Goal: Information Seeking & Learning: Learn about a topic

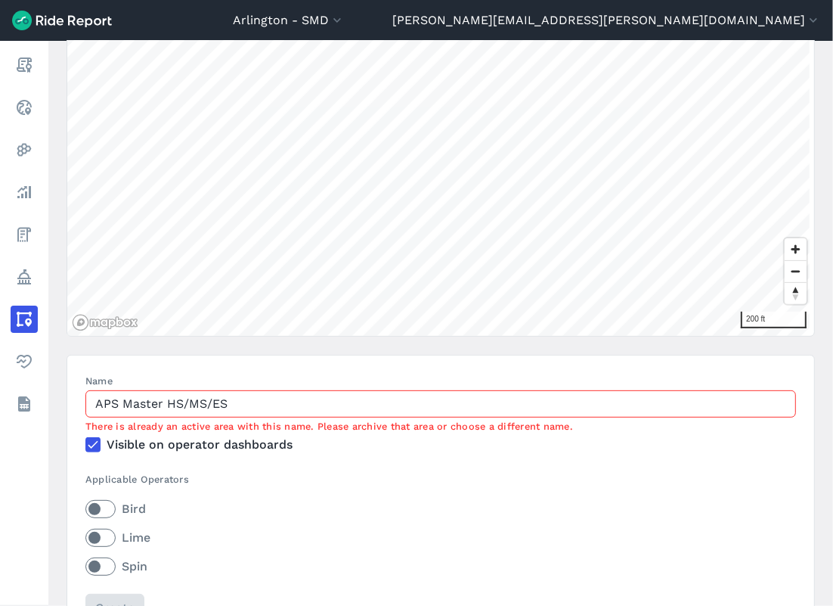
scroll to position [252, 0]
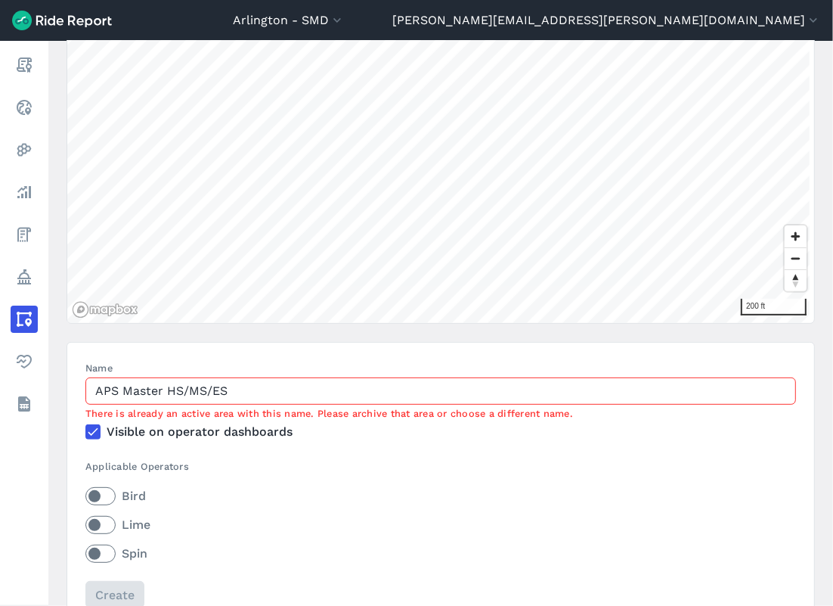
click at [232, 386] on input "APS Master HS/MS/ES" at bounding box center [440, 390] width 711 height 27
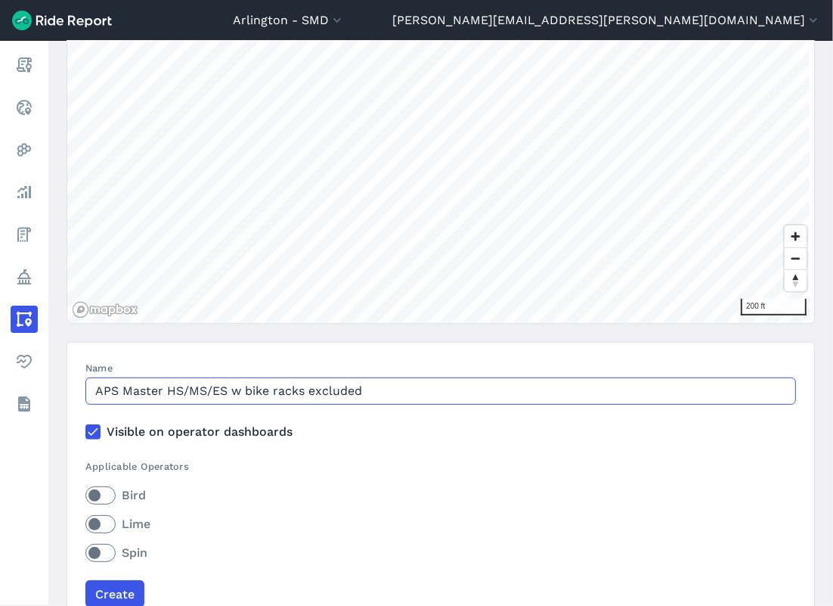
type input "APS Master HS/MS/ES w bike racks excluded"
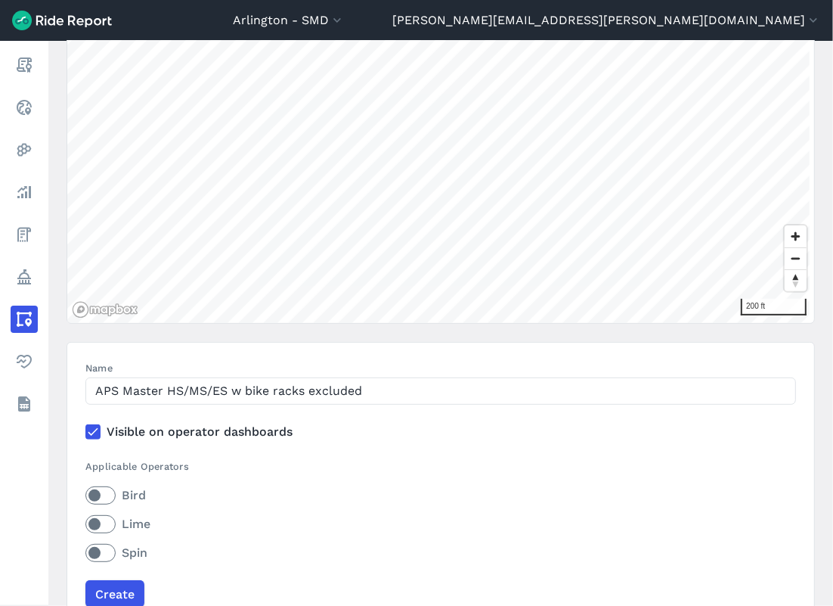
click at [91, 433] on icon at bounding box center [93, 431] width 14 height 15
click at [85, 433] on input "Visible on operator dashboards" at bounding box center [85, 428] width 0 height 10
click at [121, 596] on input "Create" at bounding box center [114, 593] width 59 height 27
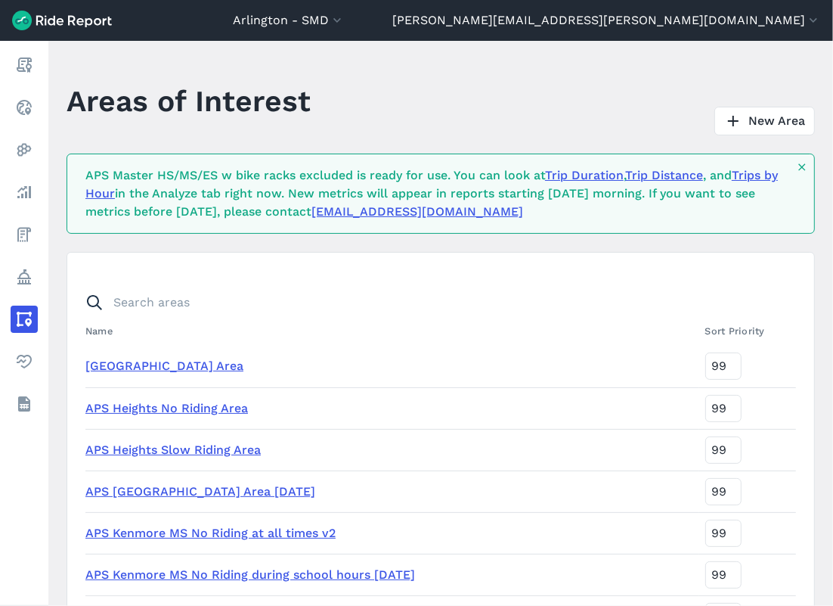
scroll to position [1778, 0]
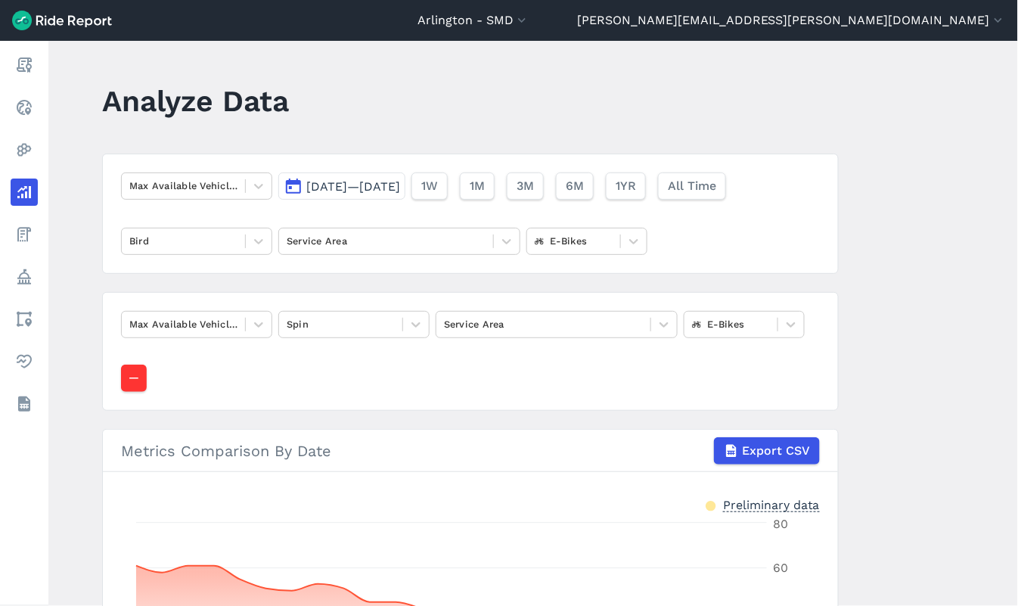
click at [400, 186] on span "[DATE]—[DATE]" at bounding box center [353, 186] width 94 height 14
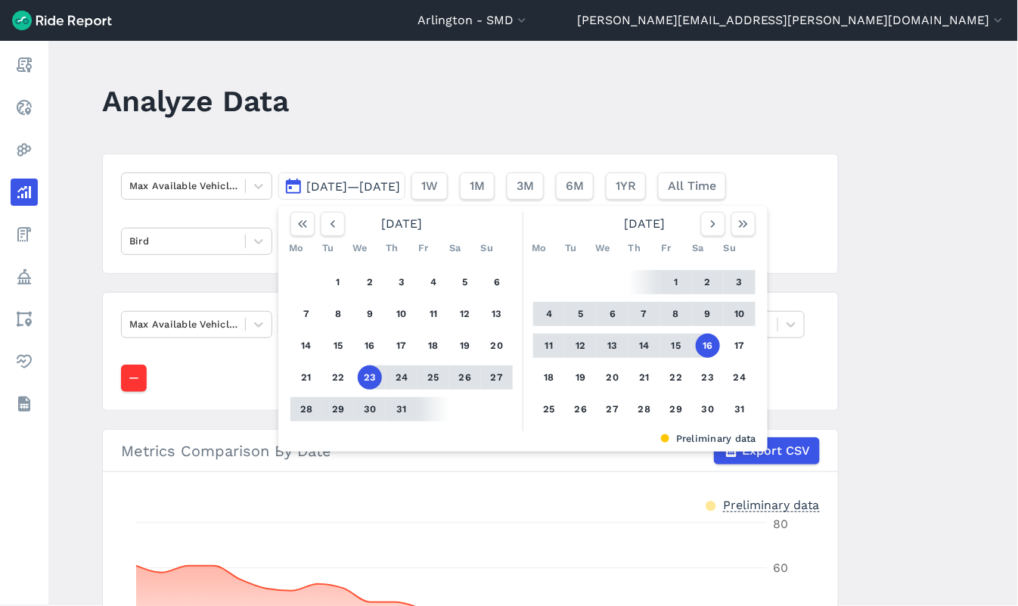
click at [667, 284] on button "1" at bounding box center [676, 282] width 24 height 24
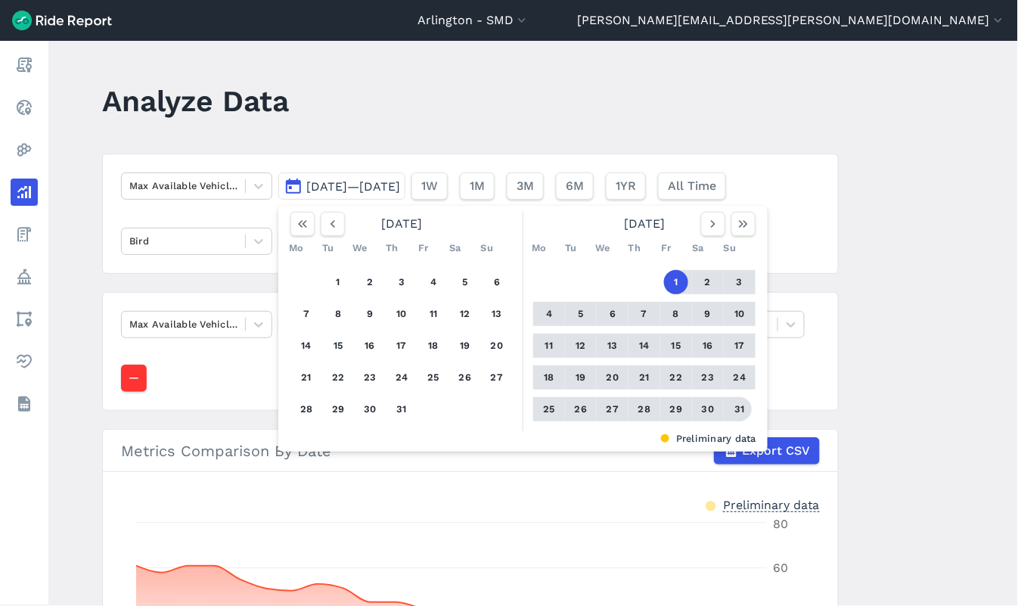
click at [749, 409] on button "31" at bounding box center [740, 409] width 24 height 24
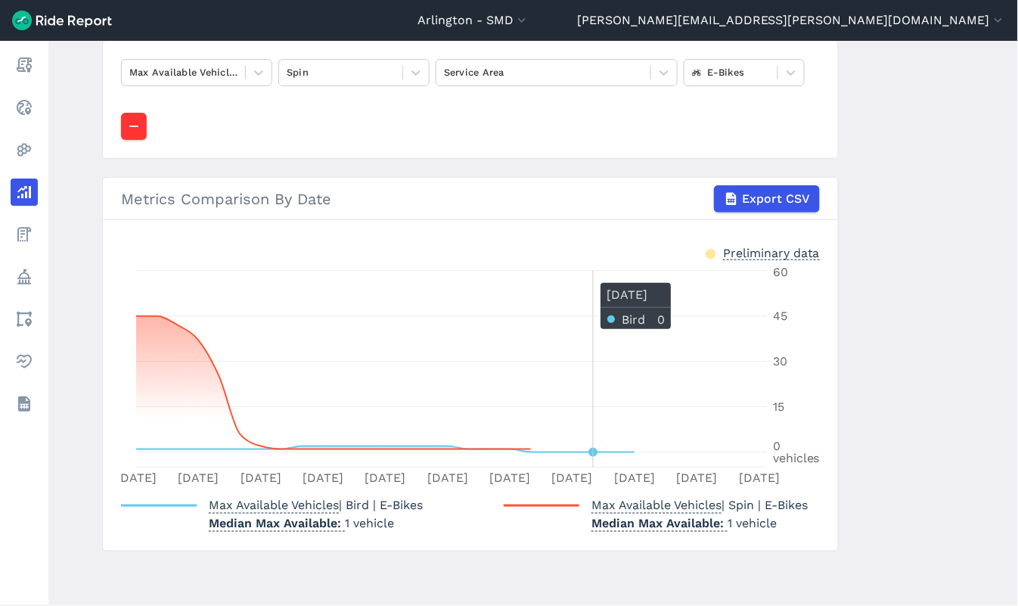
scroll to position [253, 0]
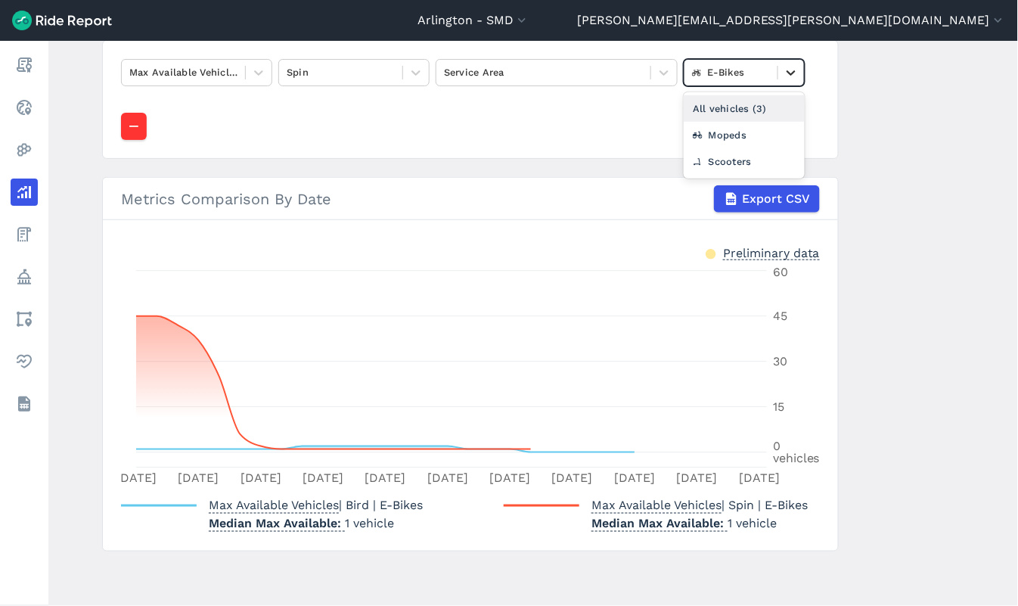
click at [789, 72] on icon at bounding box center [790, 72] width 15 height 15
click at [730, 153] on div "Scooters" at bounding box center [744, 161] width 121 height 26
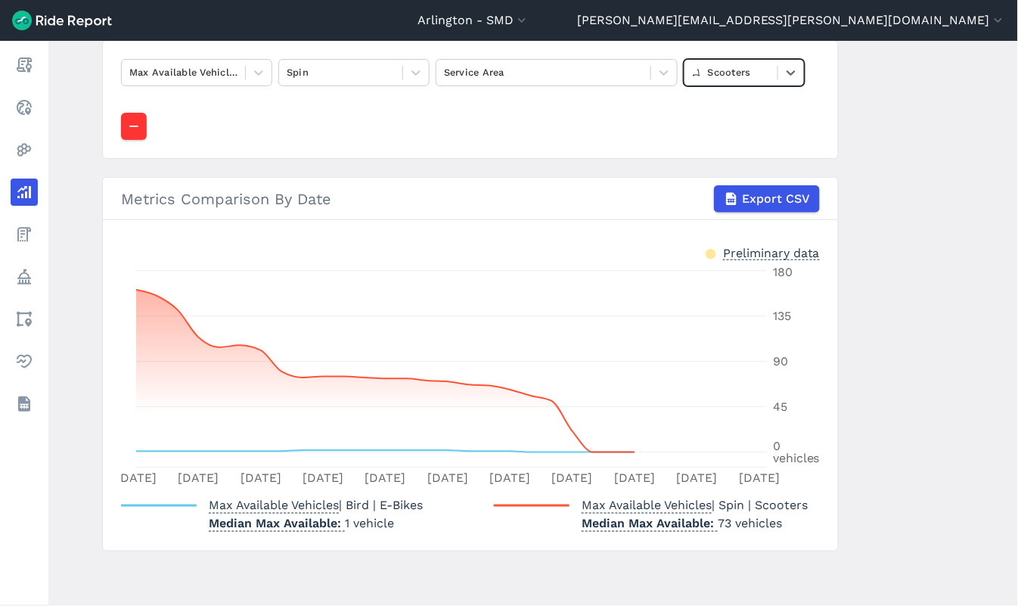
scroll to position [168, 0]
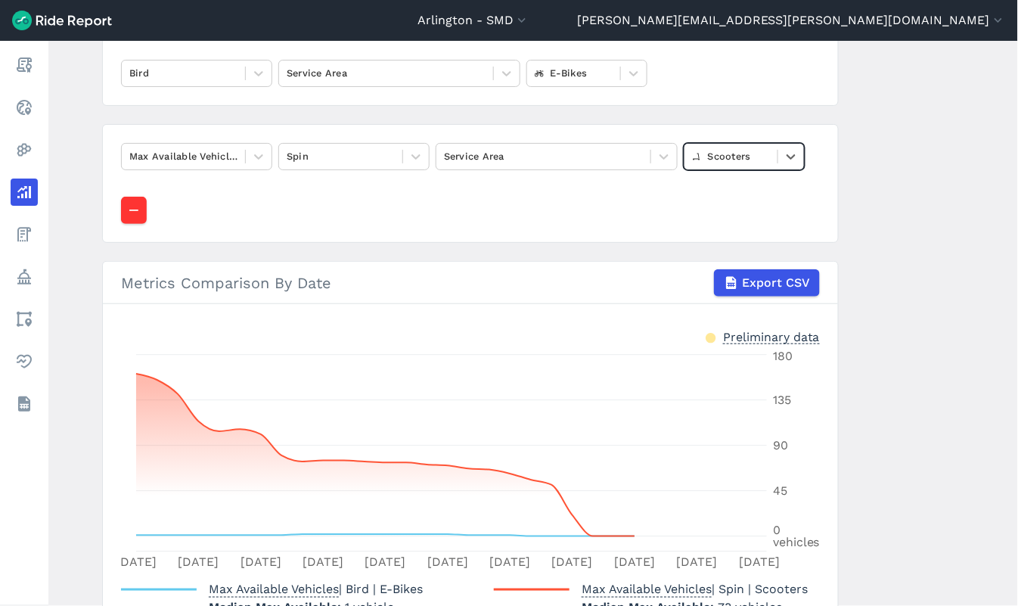
click at [747, 159] on div at bounding box center [731, 155] width 78 height 17
click at [735, 191] on div "All vehicles (3)" at bounding box center [744, 192] width 121 height 26
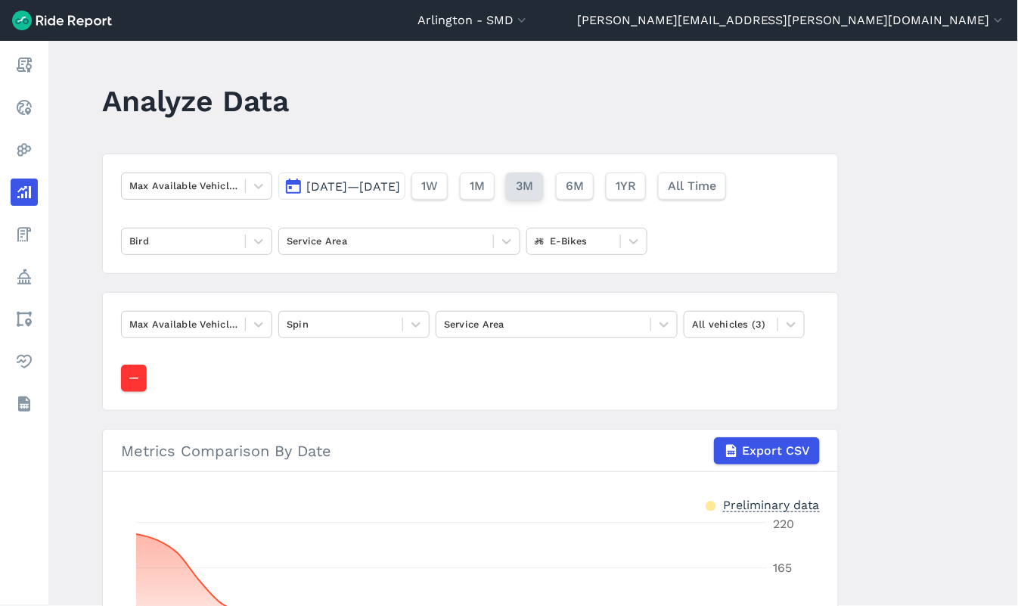
click at [533, 193] on span "3M" at bounding box center [524, 186] width 17 height 18
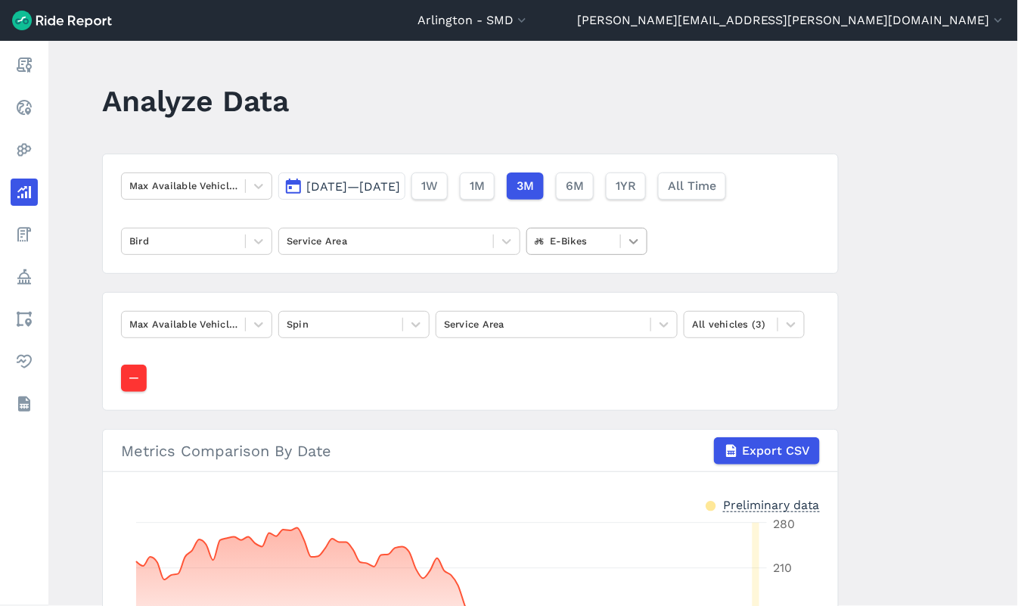
click at [636, 244] on icon at bounding box center [633, 241] width 15 height 15
click at [595, 278] on div "All vehicles (3)" at bounding box center [586, 277] width 121 height 26
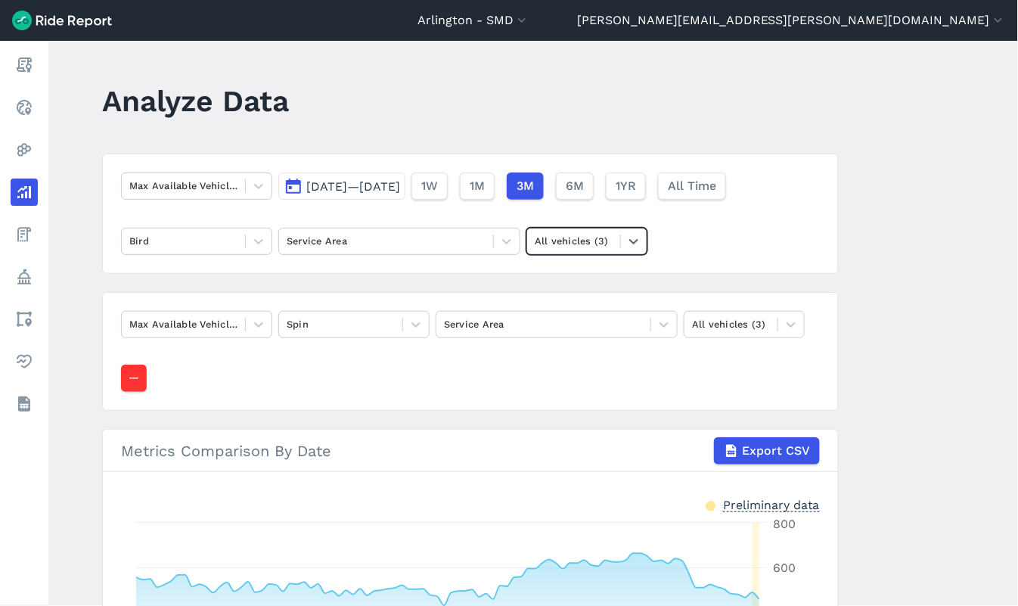
click at [400, 185] on span "[DATE]—[DATE]" at bounding box center [353, 186] width 94 height 14
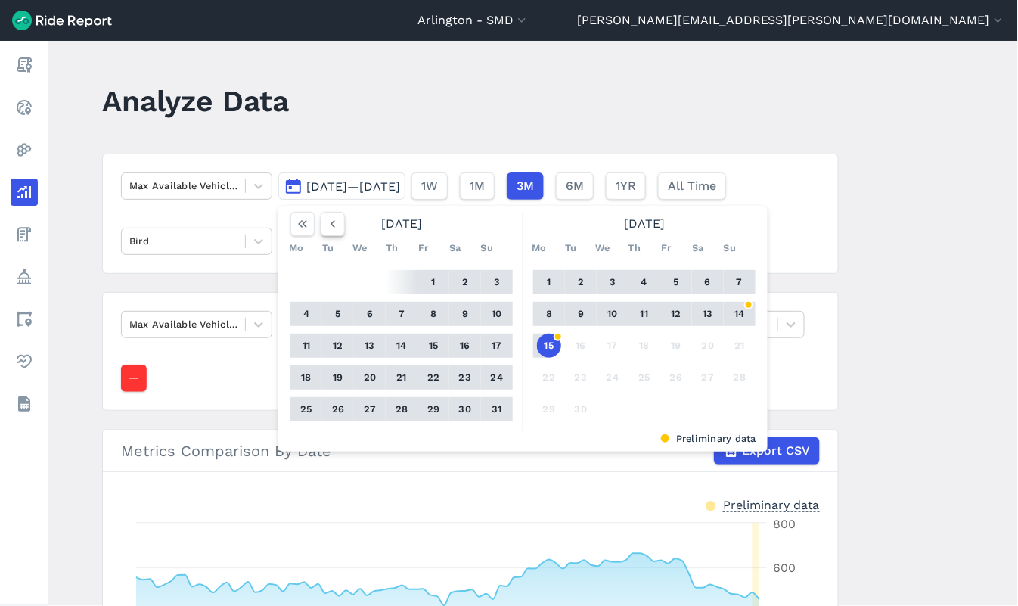
click at [331, 225] on use "button" at bounding box center [332, 224] width 5 height 8
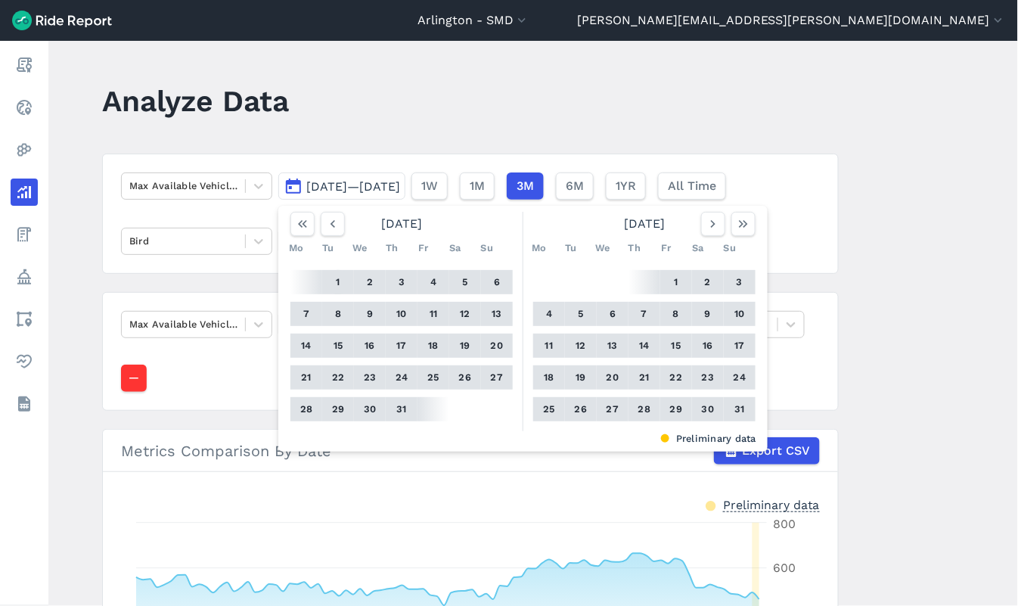
click at [336, 278] on button "1" at bounding box center [338, 282] width 24 height 24
click at [736, 412] on button "31" at bounding box center [740, 409] width 24 height 24
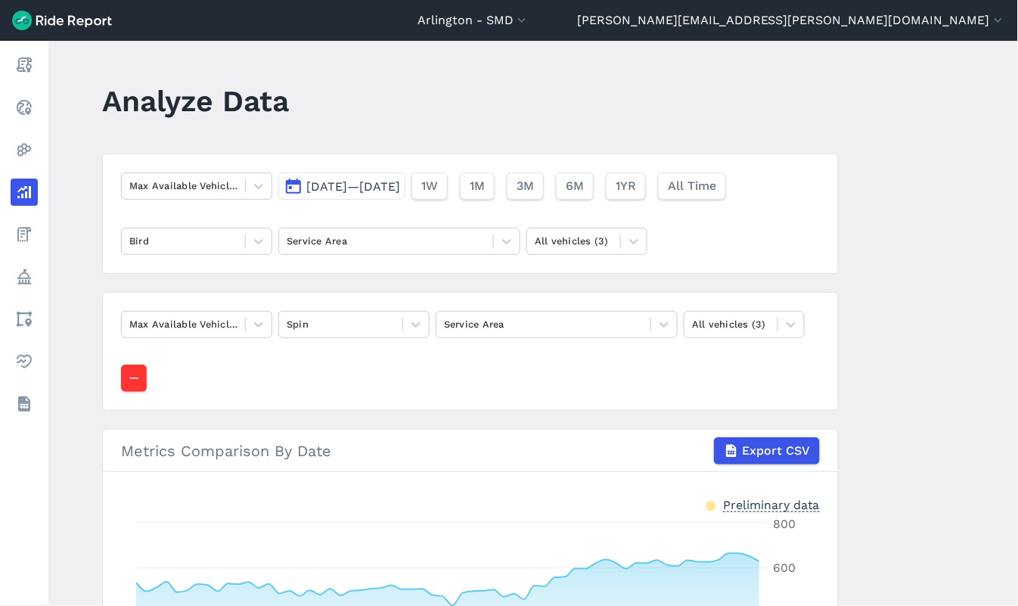
click at [400, 186] on span "[DATE]—[DATE]" at bounding box center [353, 186] width 94 height 14
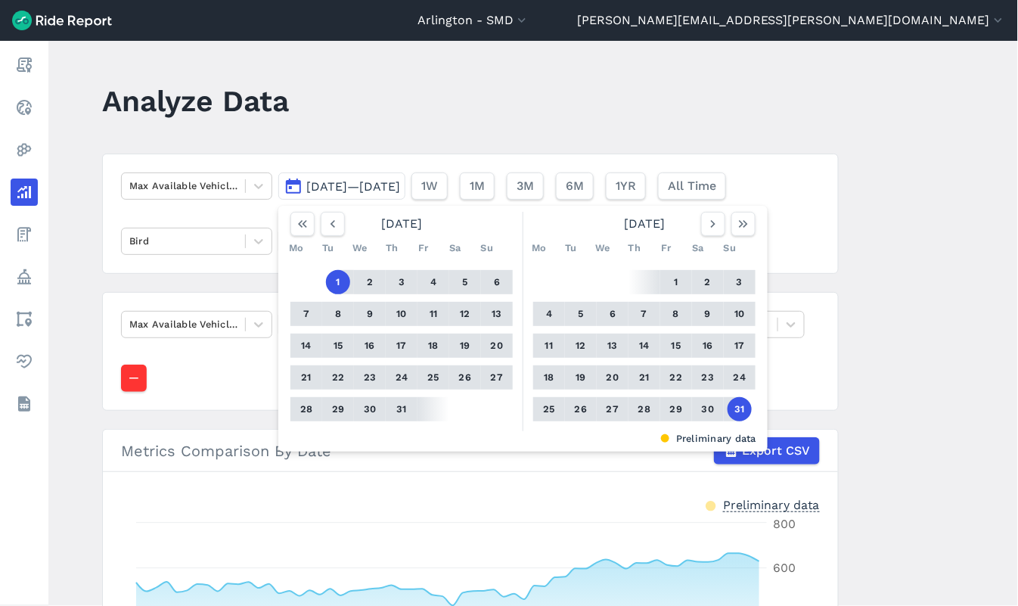
click at [339, 281] on button "1" at bounding box center [338, 282] width 24 height 24
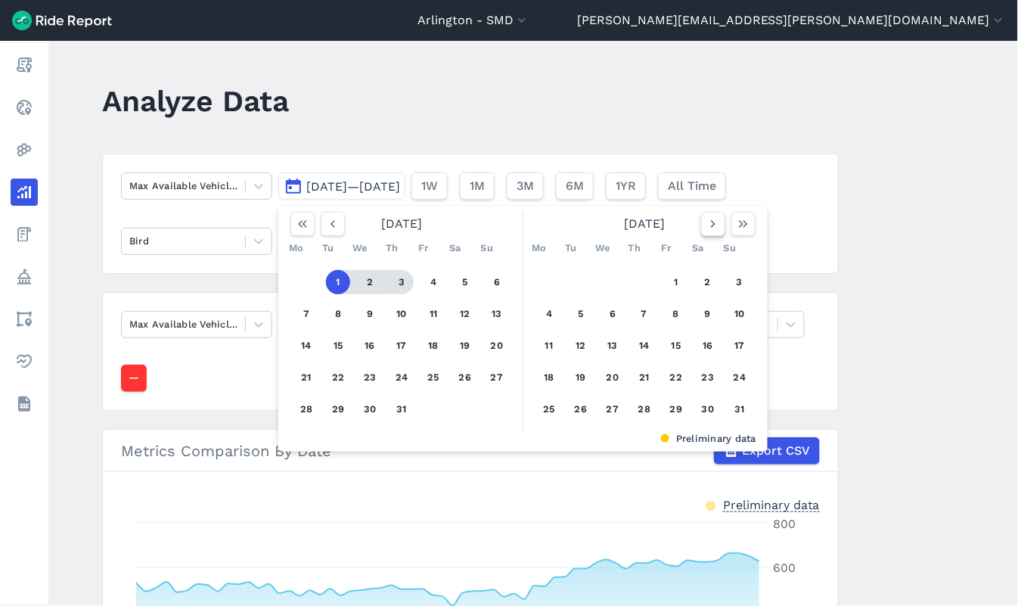
click at [706, 224] on icon "button" at bounding box center [713, 223] width 15 height 15
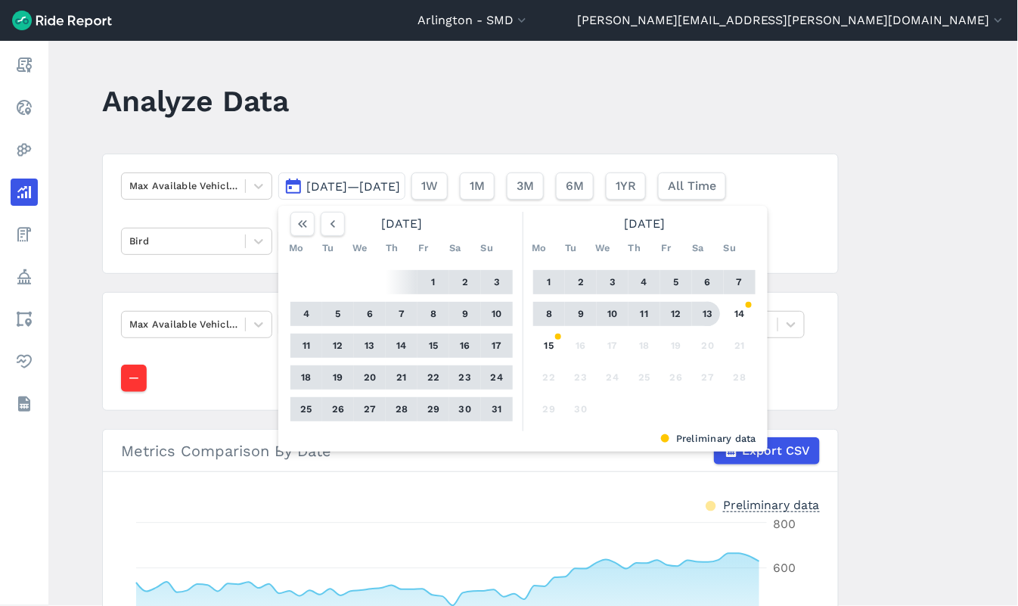
click at [708, 312] on button "13" at bounding box center [708, 314] width 24 height 24
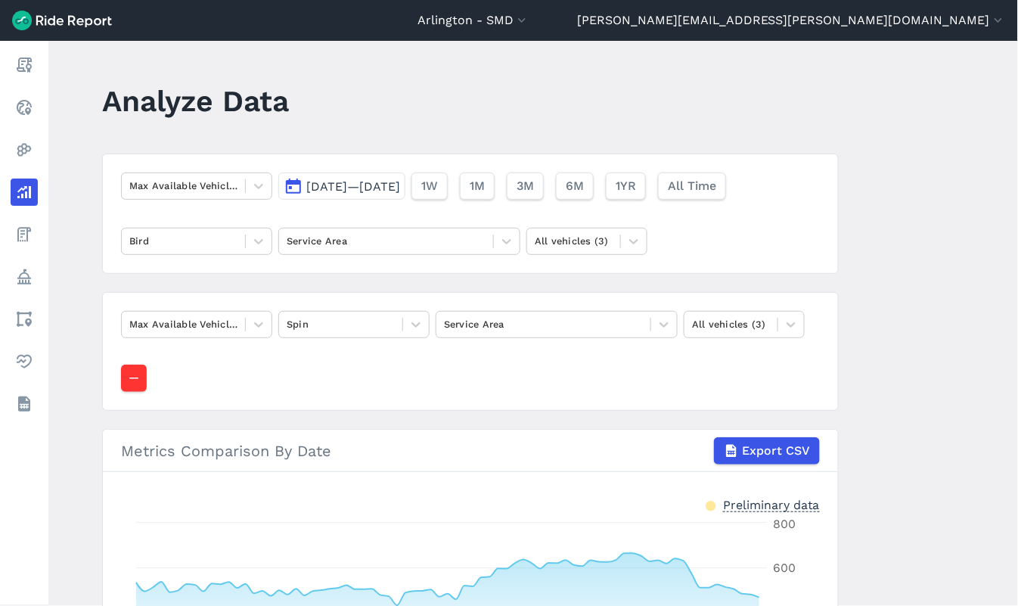
click at [400, 185] on span "[DATE]—[DATE]" at bounding box center [353, 186] width 94 height 14
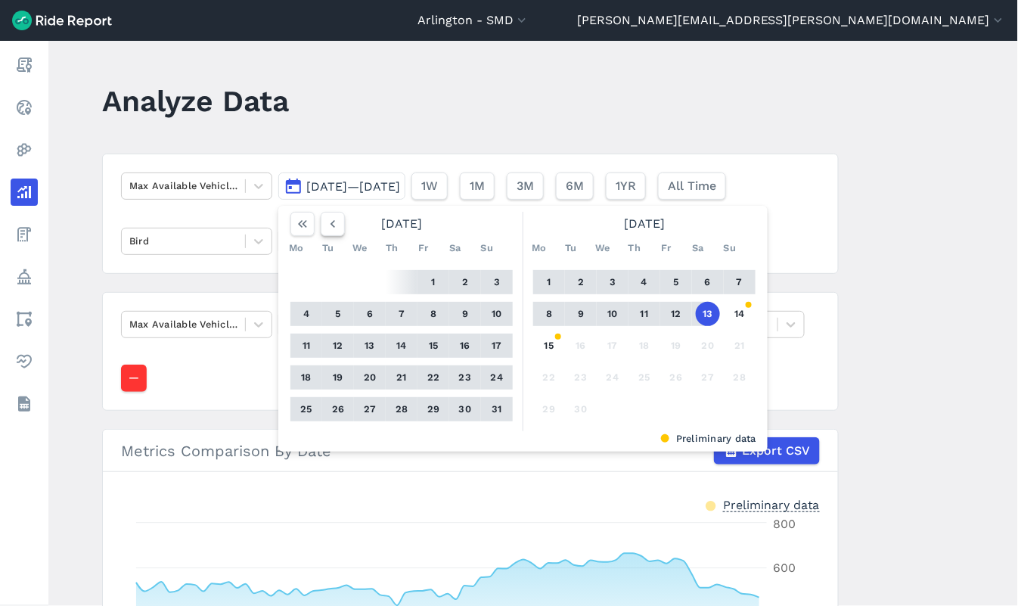
click at [330, 223] on use "button" at bounding box center [332, 224] width 5 height 8
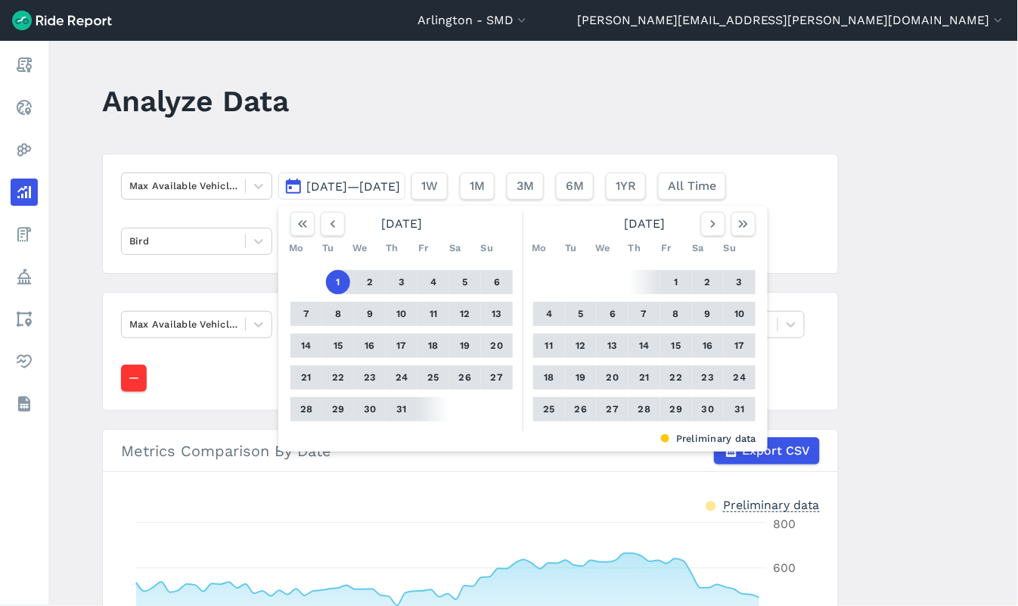
click at [342, 285] on button "1" at bounding box center [338, 282] width 24 height 24
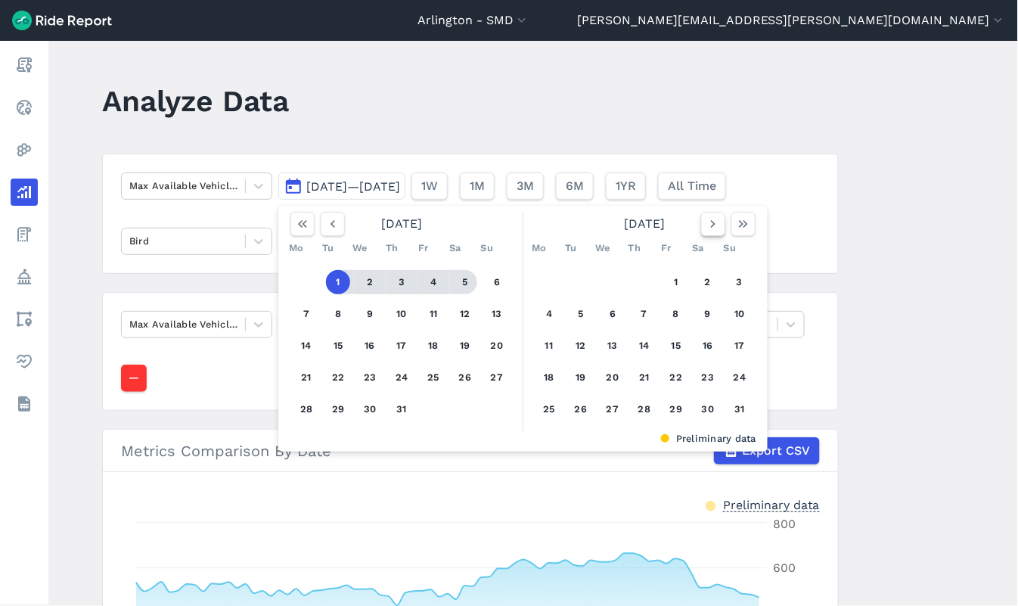
click at [706, 217] on icon "button" at bounding box center [713, 223] width 15 height 15
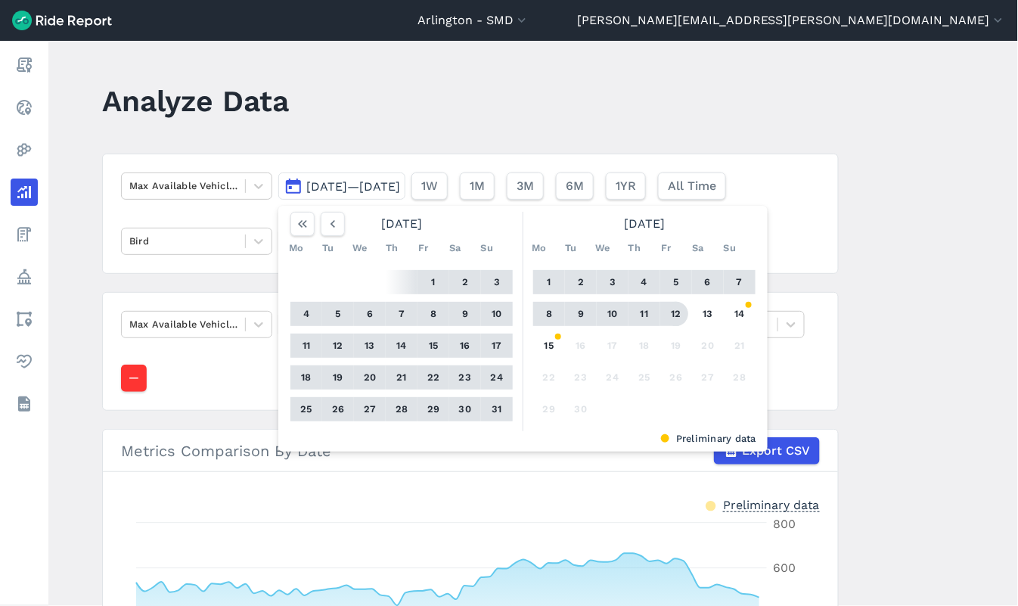
click at [678, 311] on button "12" at bounding box center [676, 314] width 24 height 24
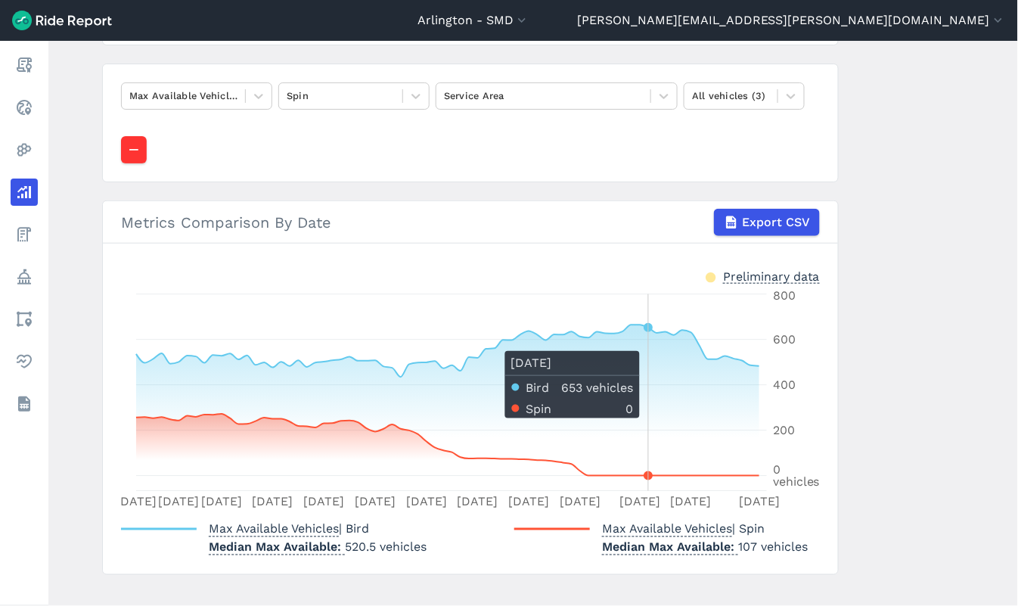
scroll to position [252, 0]
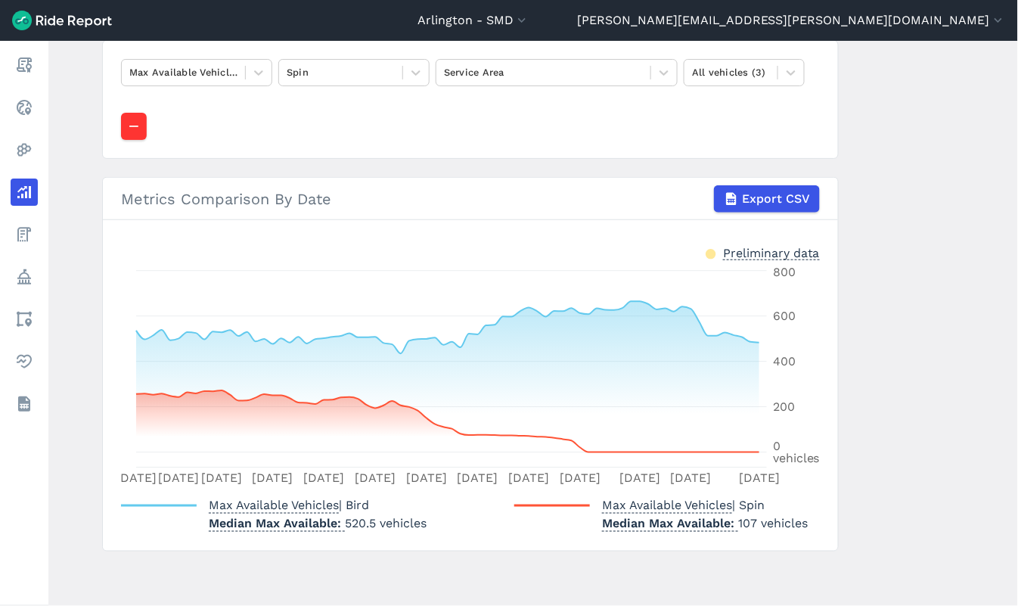
click at [829, 576] on main "Analyze Data Max Available Vehicles [DATE]—[DATE] 1W 1M 3M 6M 1YR All Time Bird…" at bounding box center [533, 323] width 970 height 565
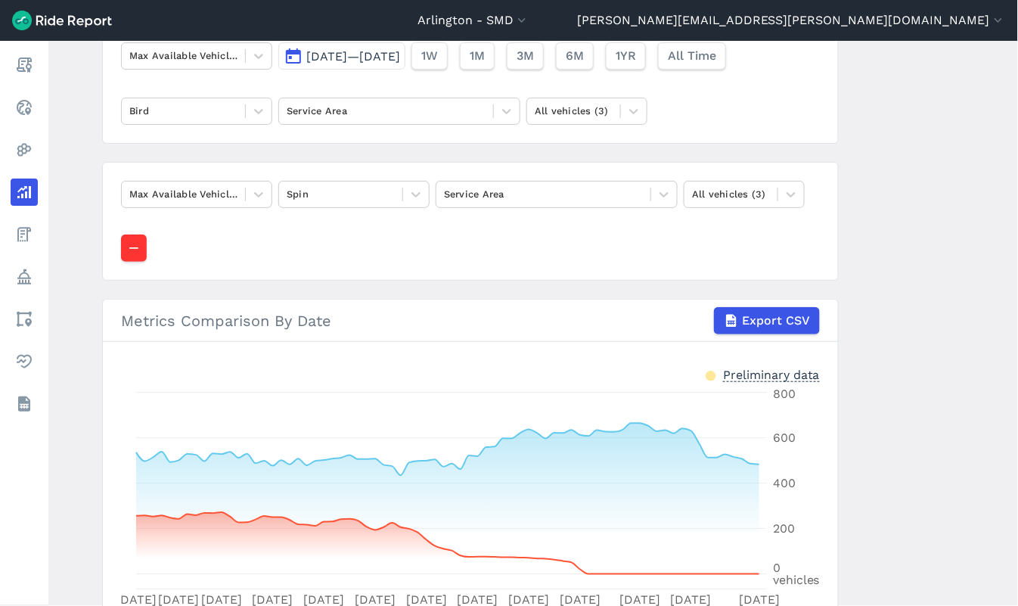
scroll to position [0, 0]
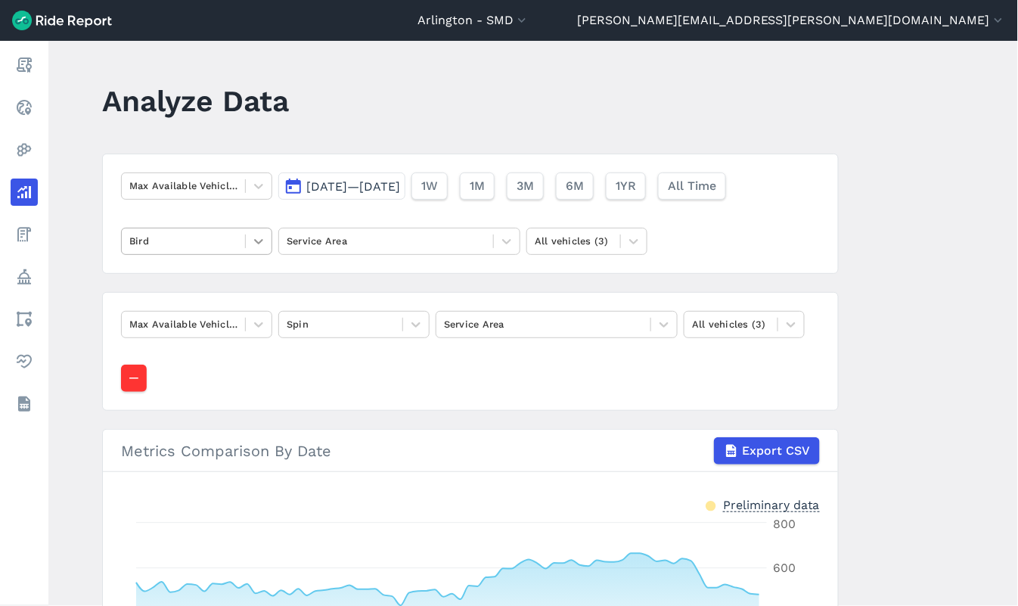
click at [255, 244] on icon at bounding box center [258, 241] width 15 height 15
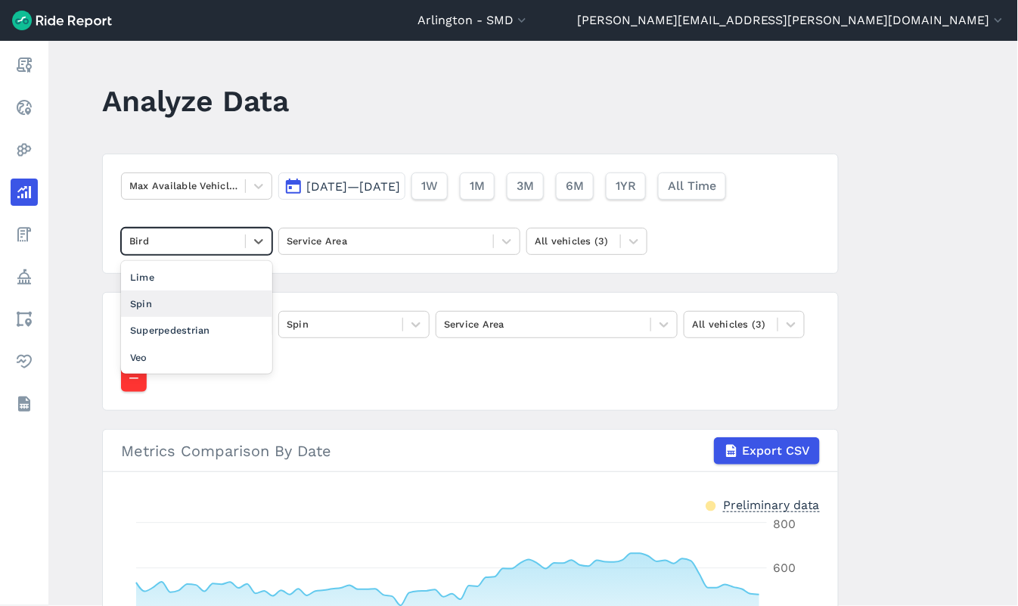
click at [216, 312] on div "Spin" at bounding box center [196, 303] width 151 height 26
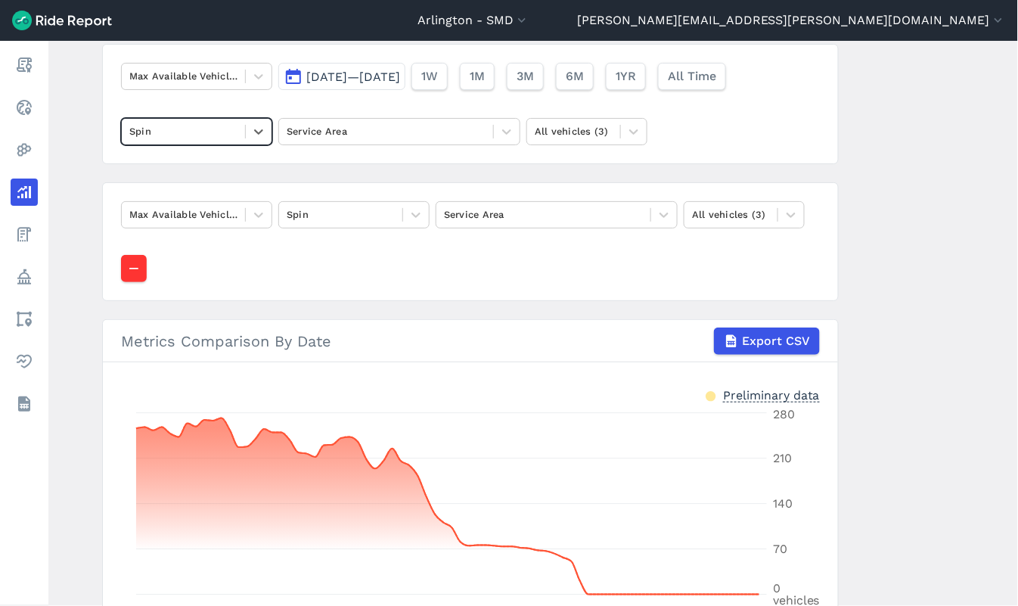
scroll to position [84, 0]
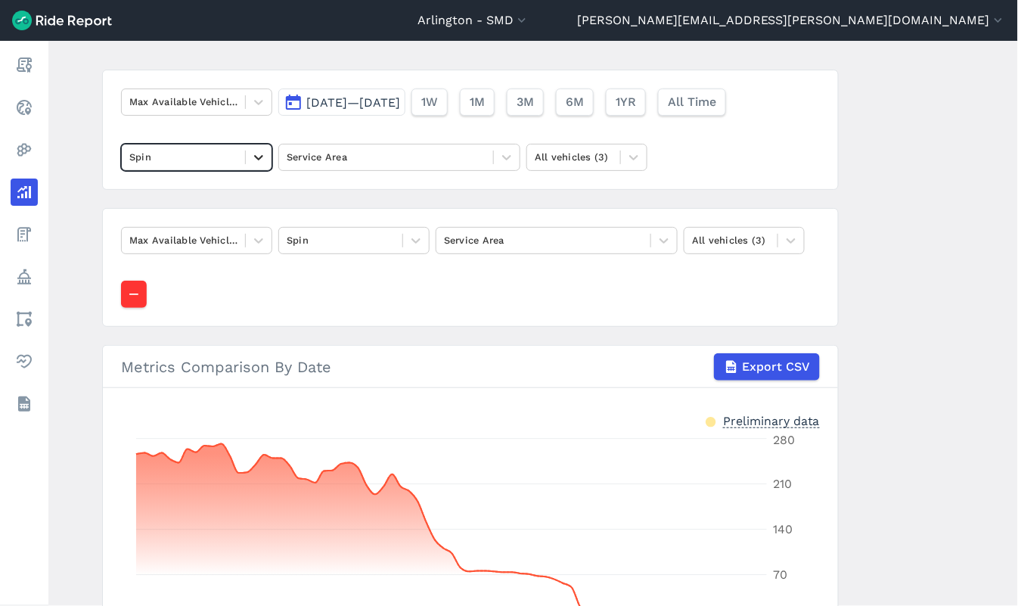
click at [261, 157] on icon at bounding box center [258, 157] width 15 height 15
click at [227, 223] on div "Lime" at bounding box center [196, 219] width 151 height 26
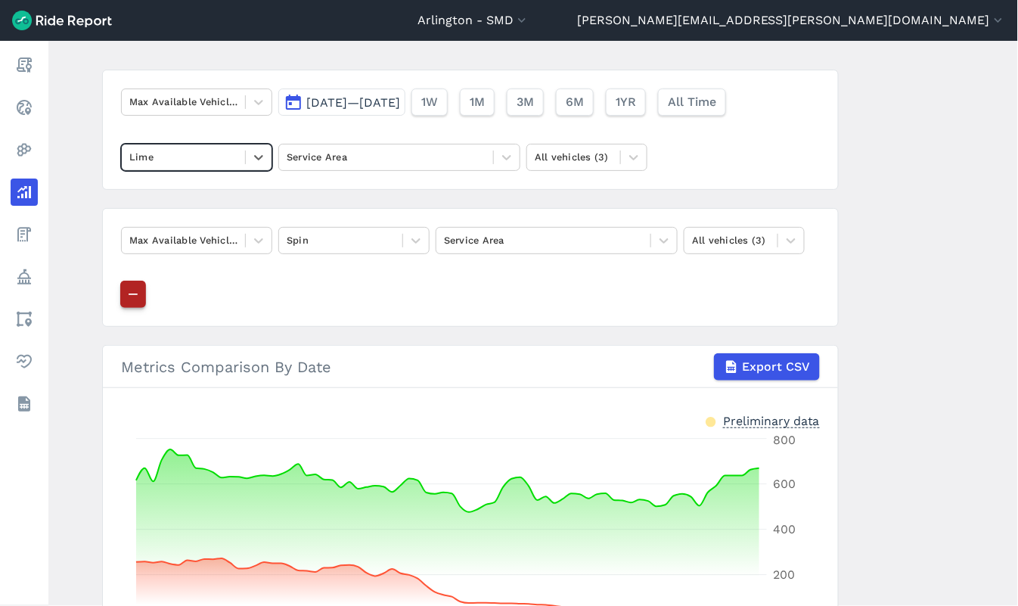
click at [132, 293] on icon "button" at bounding box center [133, 294] width 15 height 15
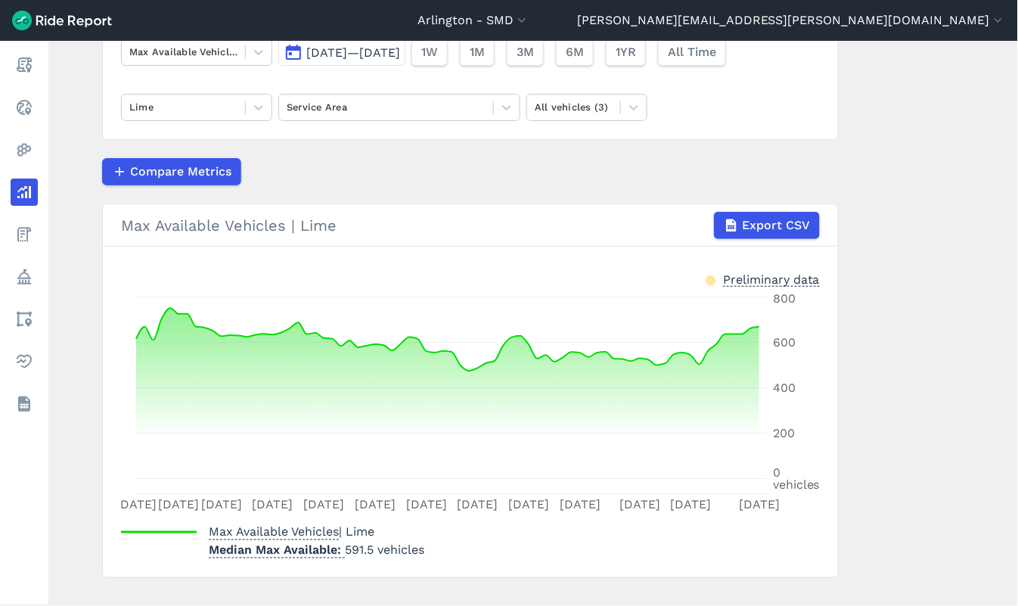
scroll to position [161, 0]
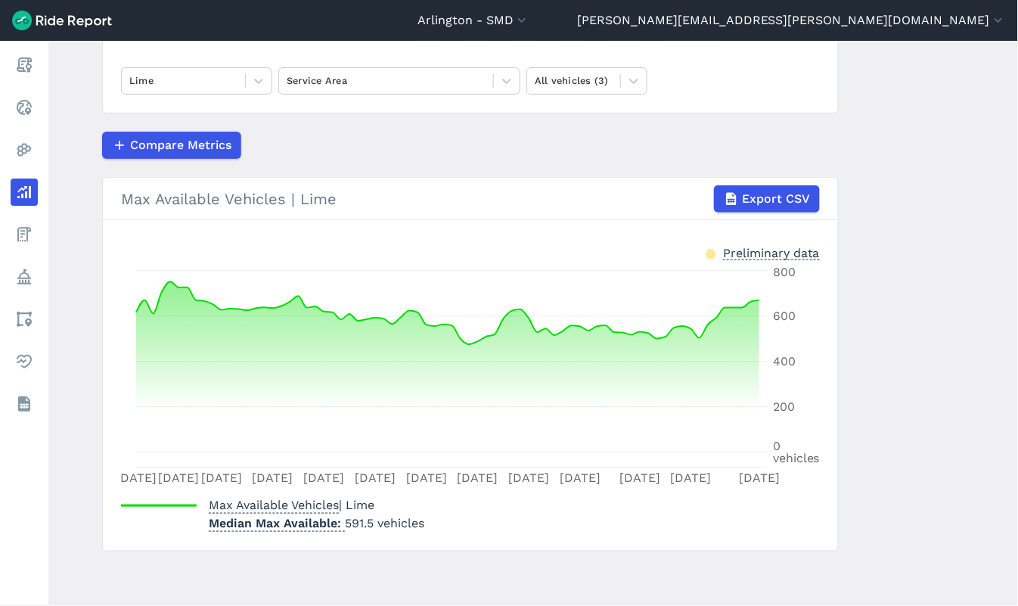
click at [833, 398] on main "Analyze Data Max Available Vehicles [DATE]—[DATE] 1W 1M 3M 6M 1YR All Time Lime…" at bounding box center [533, 323] width 970 height 565
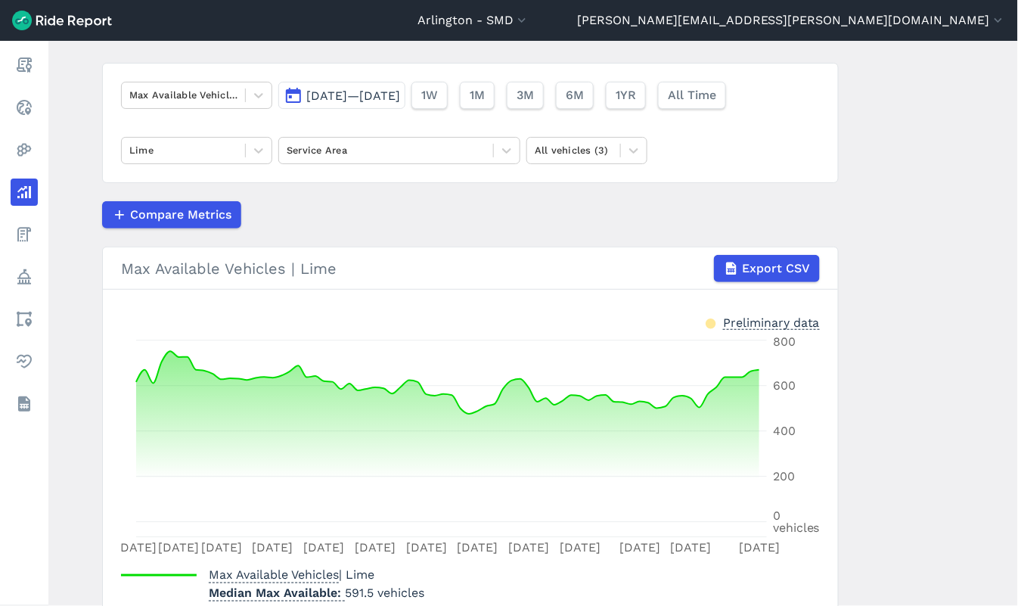
scroll to position [0, 0]
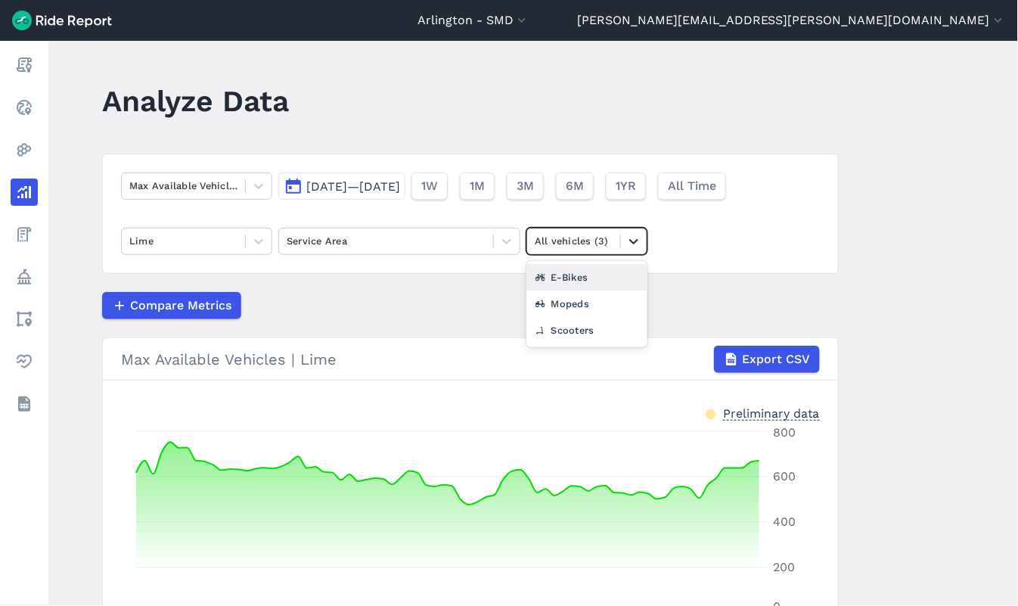
click at [633, 239] on icon at bounding box center [633, 241] width 15 height 15
click at [572, 280] on div "E-Bikes" at bounding box center [586, 277] width 121 height 26
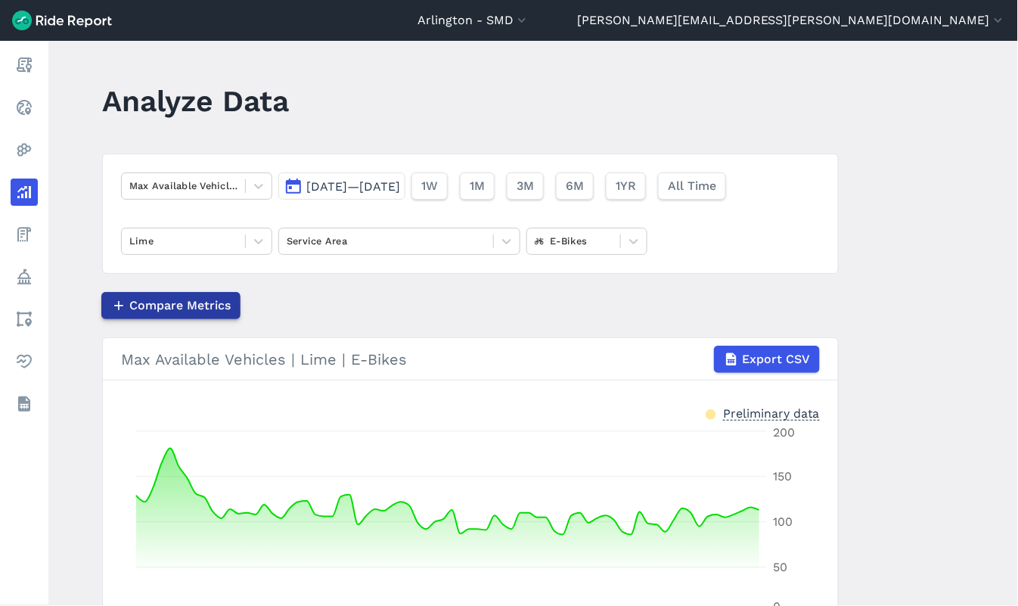
click at [185, 298] on span "Compare Metrics" at bounding box center [179, 305] width 101 height 18
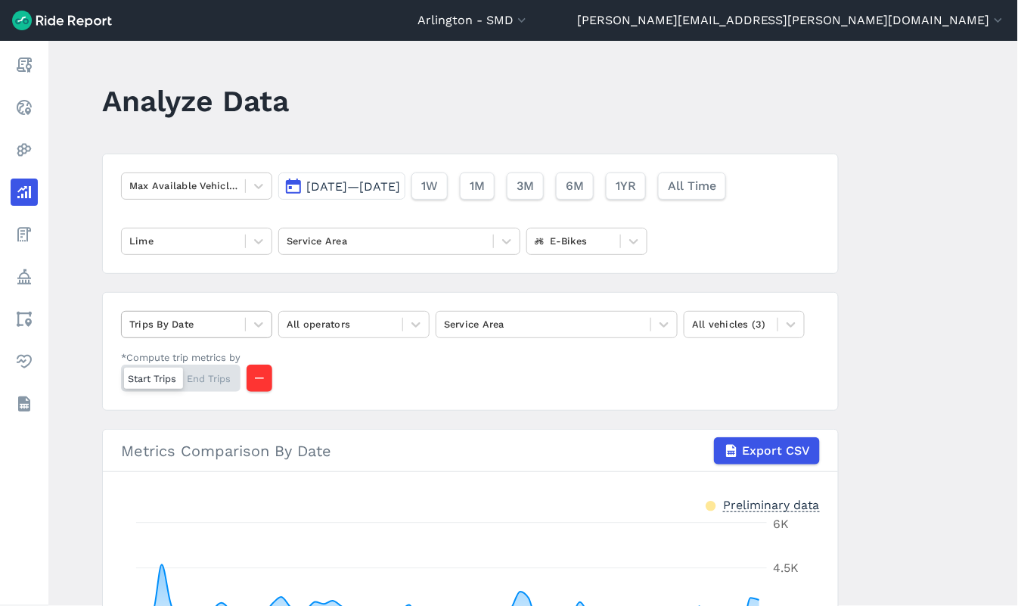
click at [206, 323] on div at bounding box center [183, 323] width 108 height 17
click at [257, 292] on div "Trips By Date All operators Service Area All vehicles (3) *Compute trip metrics…" at bounding box center [470, 351] width 737 height 119
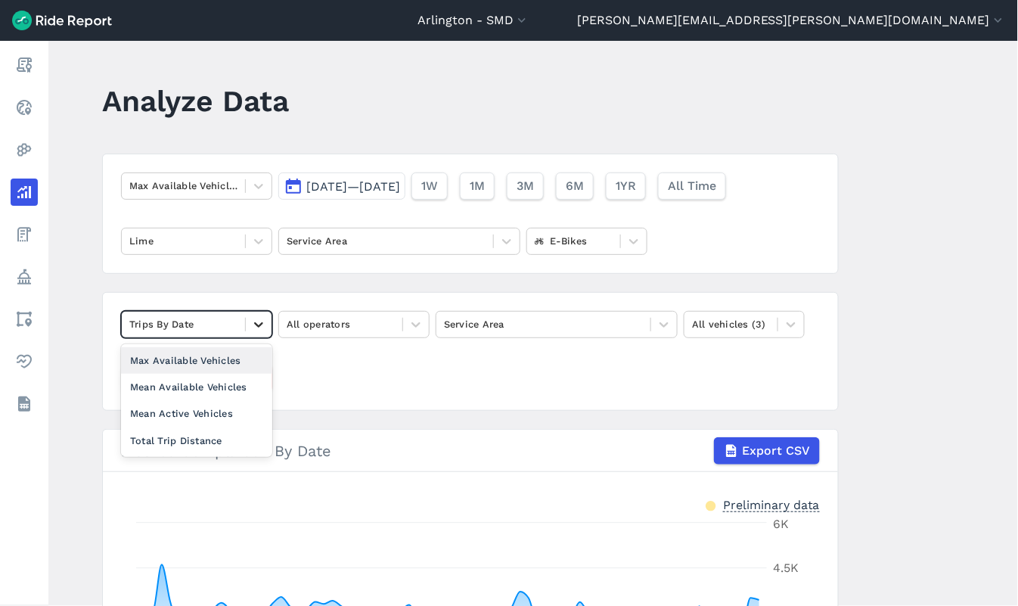
click at [259, 320] on icon at bounding box center [258, 324] width 15 height 15
click at [231, 394] on div "Mean Available Vehicles" at bounding box center [196, 387] width 151 height 26
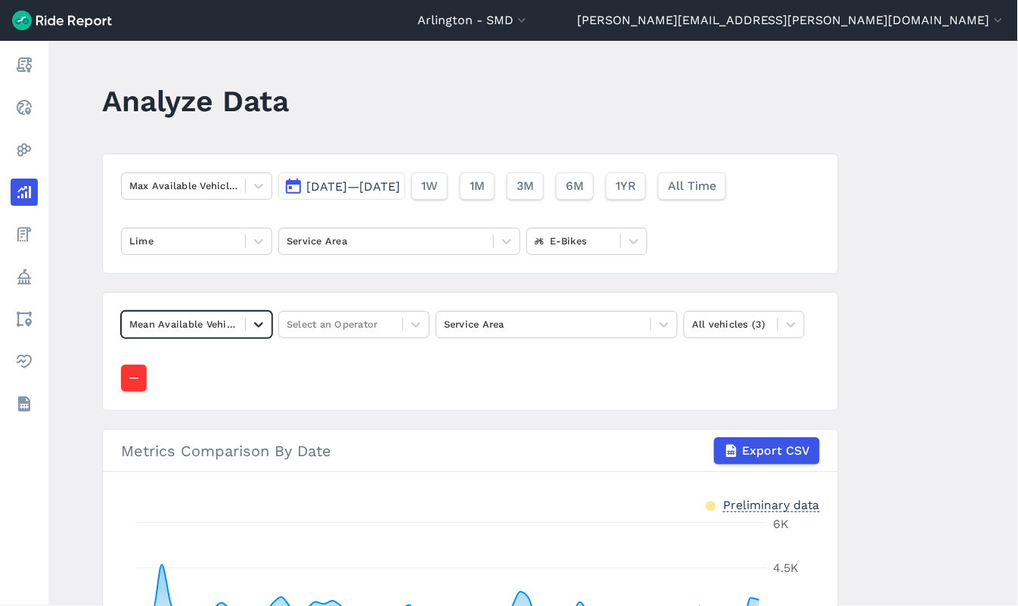
click at [254, 324] on icon at bounding box center [258, 324] width 9 height 5
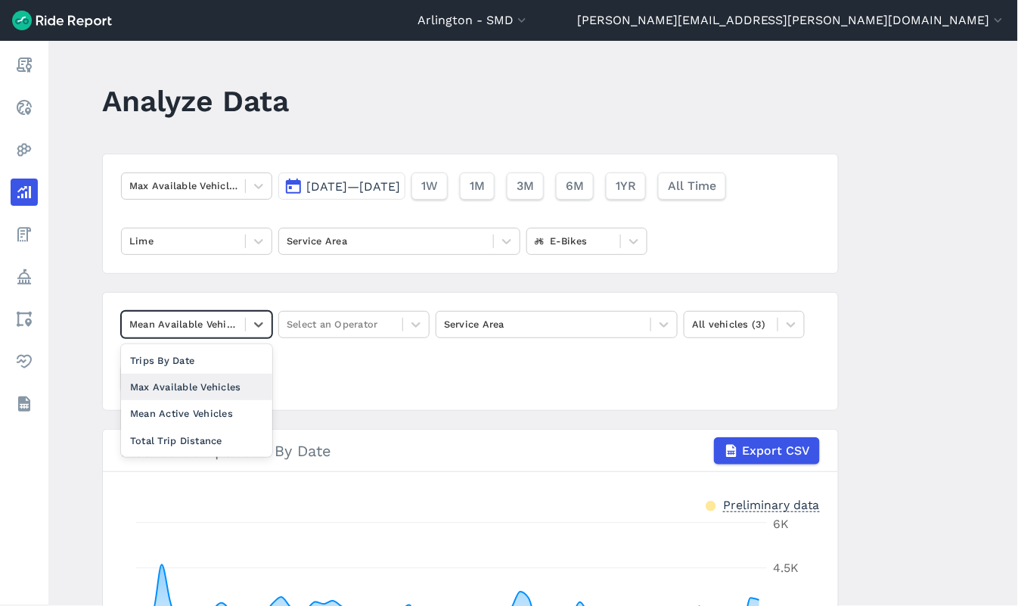
click at [222, 386] on div "Max Available Vehicles" at bounding box center [196, 387] width 151 height 26
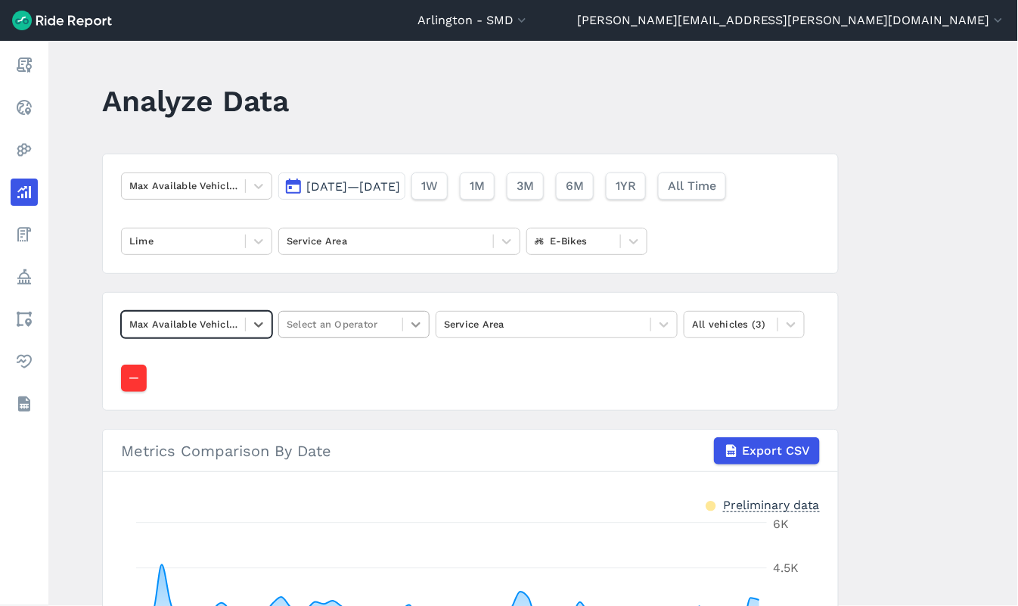
click at [414, 324] on icon at bounding box center [415, 324] width 15 height 15
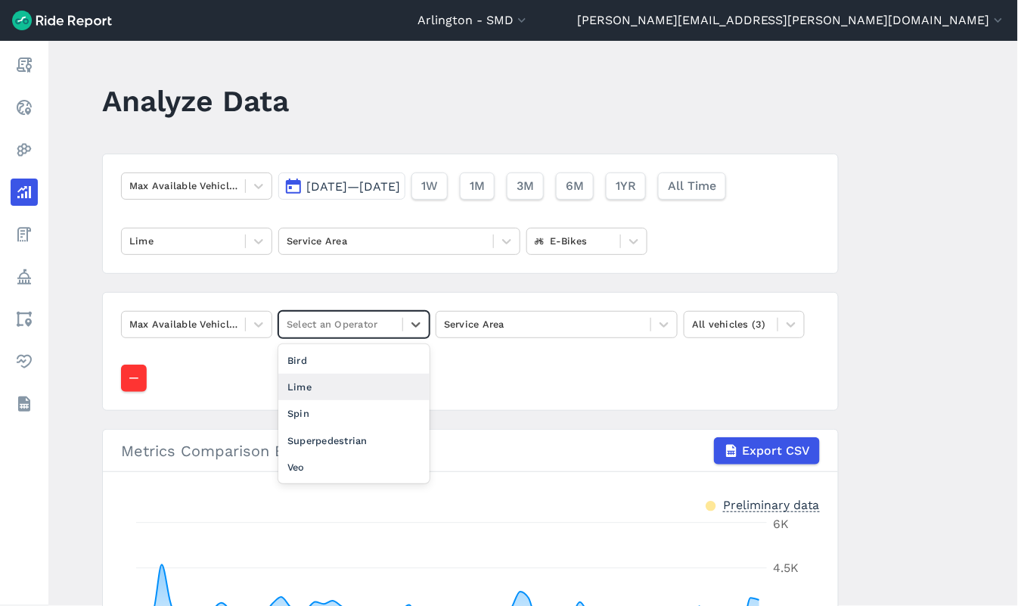
click at [372, 399] on div "Lime" at bounding box center [353, 387] width 151 height 26
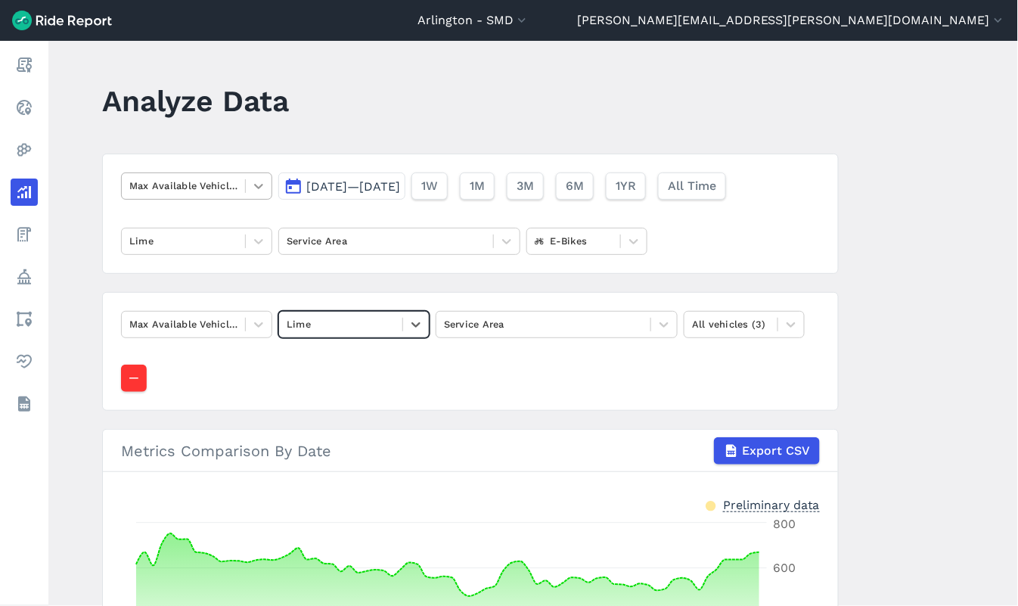
click at [255, 185] on icon at bounding box center [258, 185] width 15 height 15
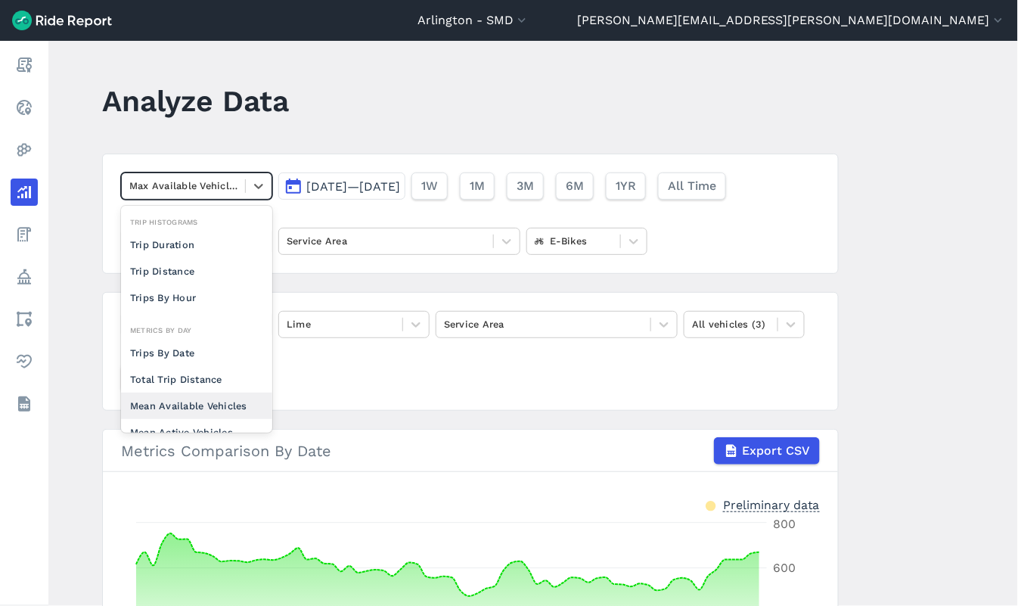
click at [201, 402] on div "Mean Available Vehicles" at bounding box center [196, 406] width 151 height 26
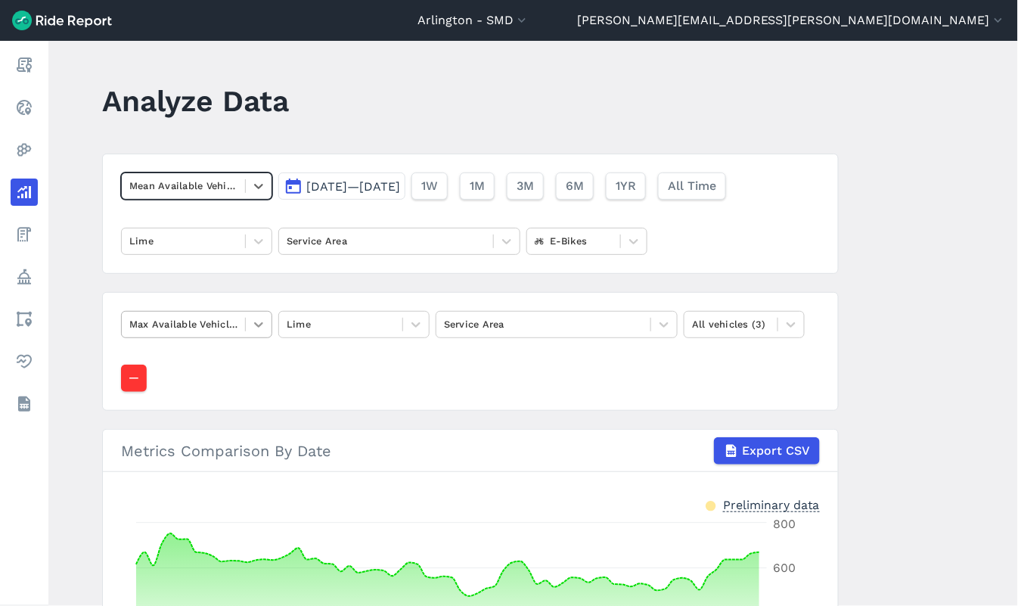
click at [259, 330] on icon at bounding box center [258, 324] width 15 height 15
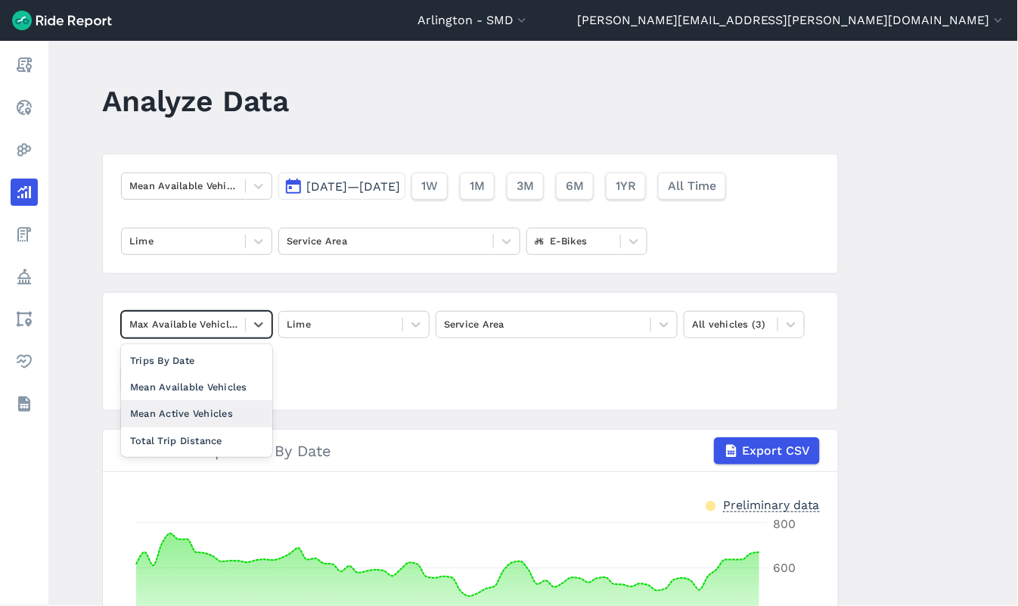
click at [222, 409] on div "Mean Active Vehicles" at bounding box center [196, 413] width 151 height 26
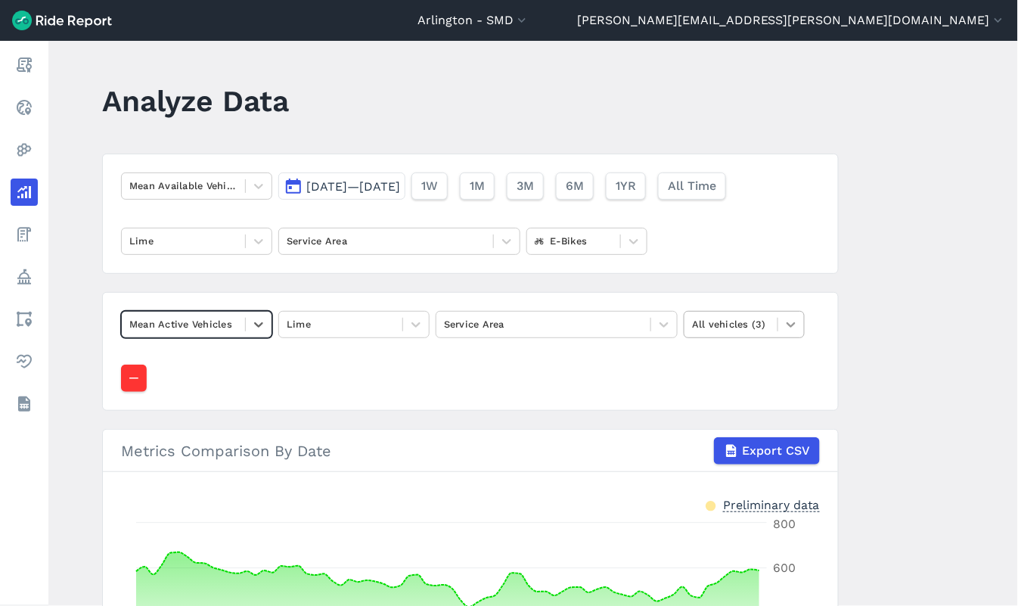
click at [796, 320] on icon at bounding box center [790, 324] width 15 height 15
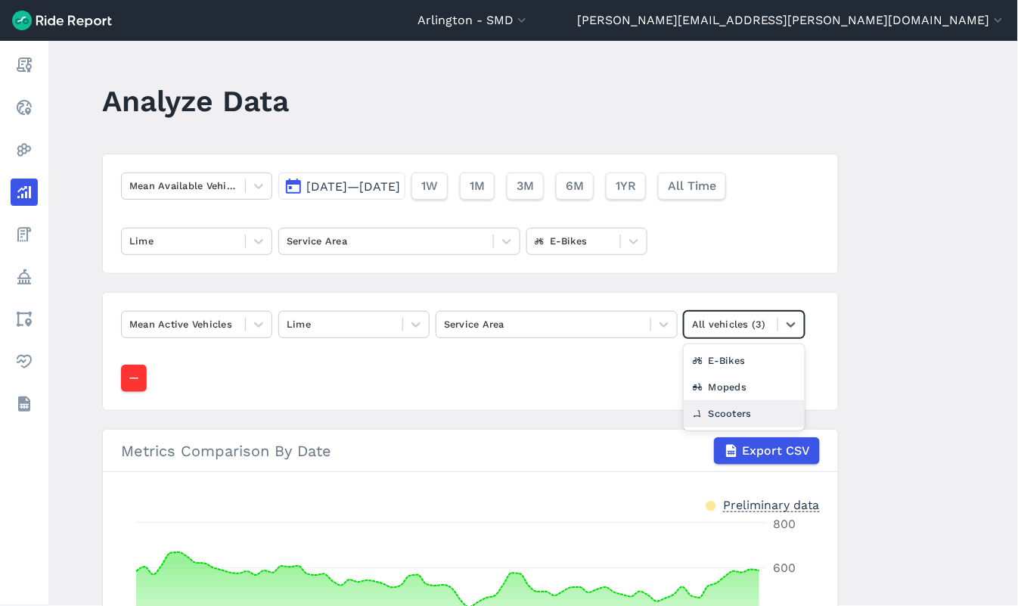
click at [728, 411] on div "Scooters" at bounding box center [744, 413] width 121 height 26
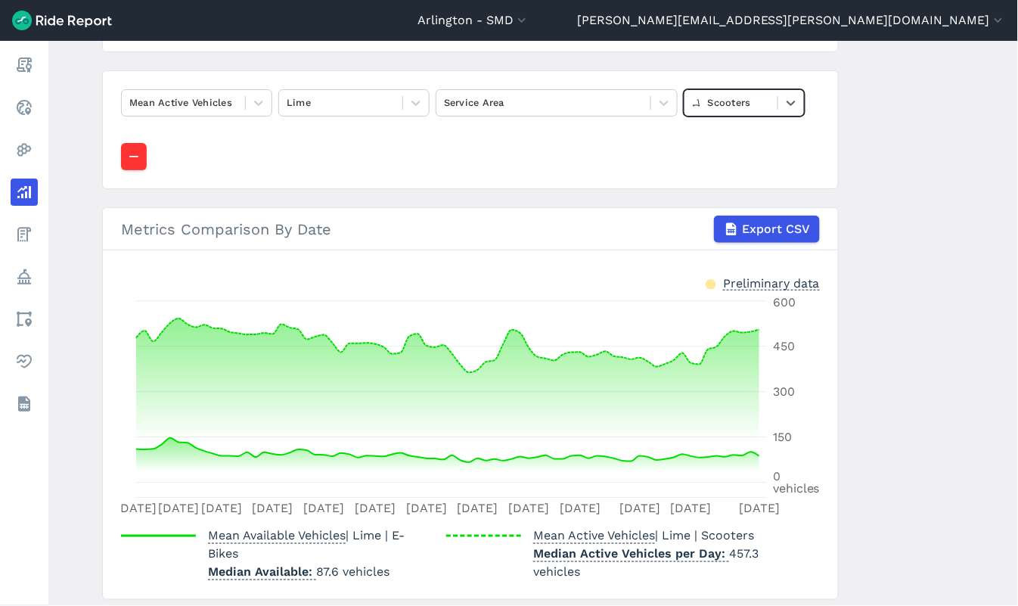
scroll to position [271, 0]
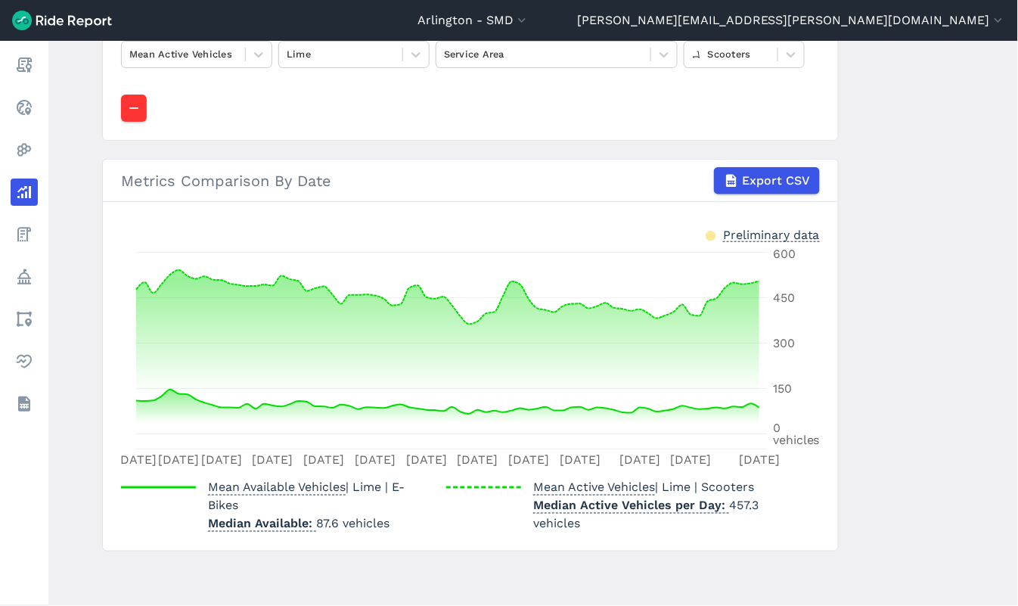
click at [833, 481] on main "Analyze Data Mean Available Vehicles [DATE]—[DATE] 1W 1M 3M 6M 1YR All Time Lim…" at bounding box center [533, 323] width 970 height 565
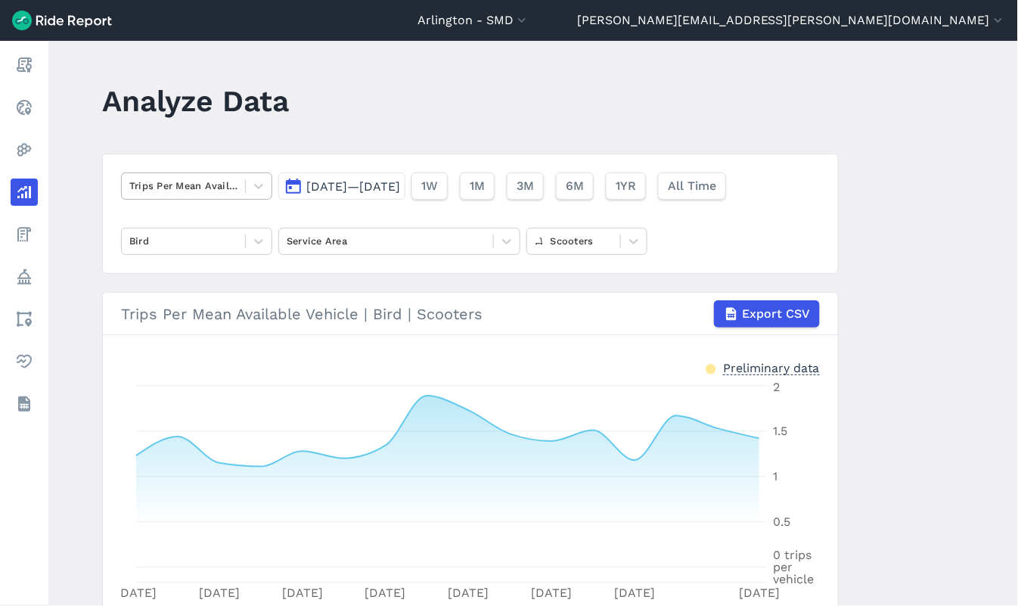
click at [141, 185] on div at bounding box center [183, 185] width 108 height 17
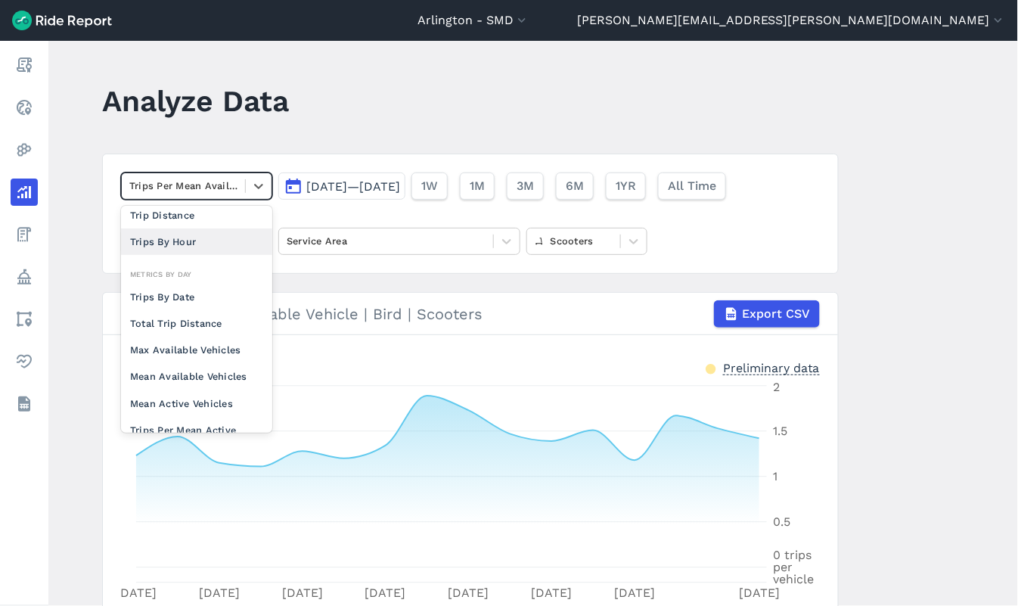
scroll to position [84, 0]
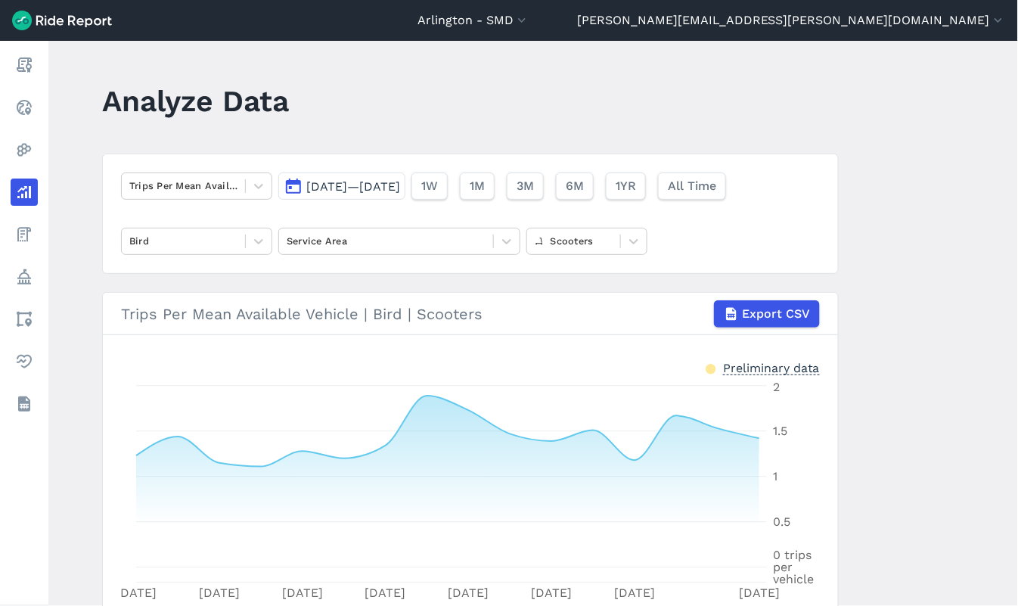
click at [396, 149] on main "Analyze Data Trips Per Mean Available Vehicle Aug 1, 2025—Aug 16, 2025 1W 1M 3M…" at bounding box center [533, 323] width 970 height 565
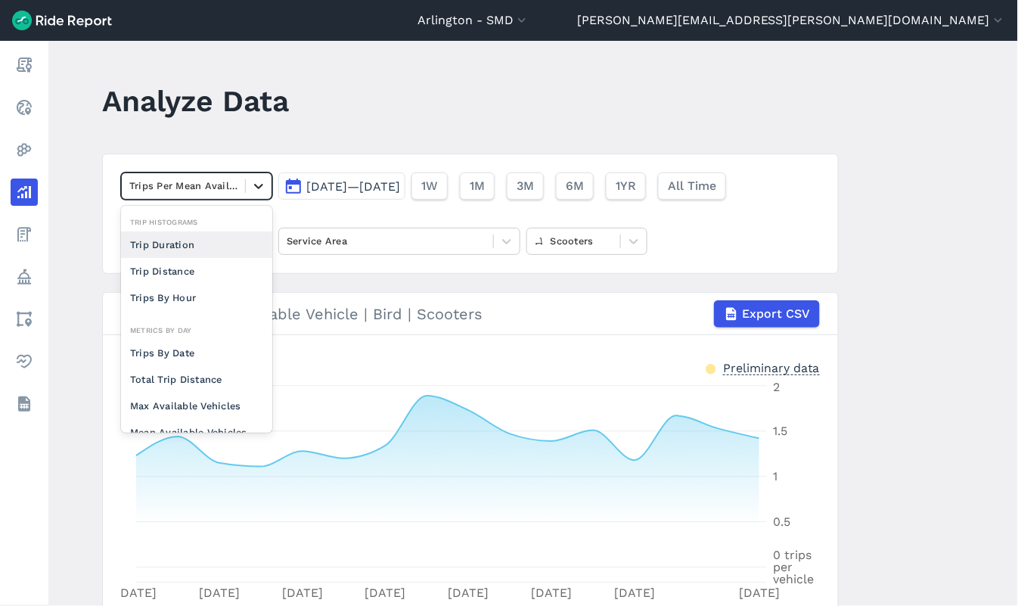
click at [258, 191] on icon at bounding box center [258, 185] width 15 height 15
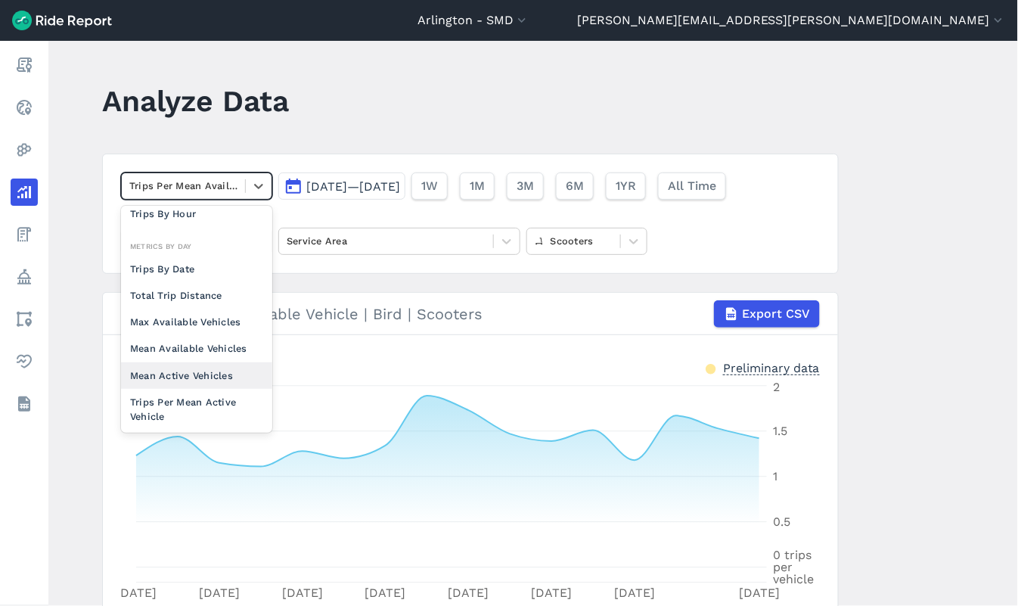
click at [210, 377] on div "Mean Active Vehicles" at bounding box center [196, 375] width 151 height 26
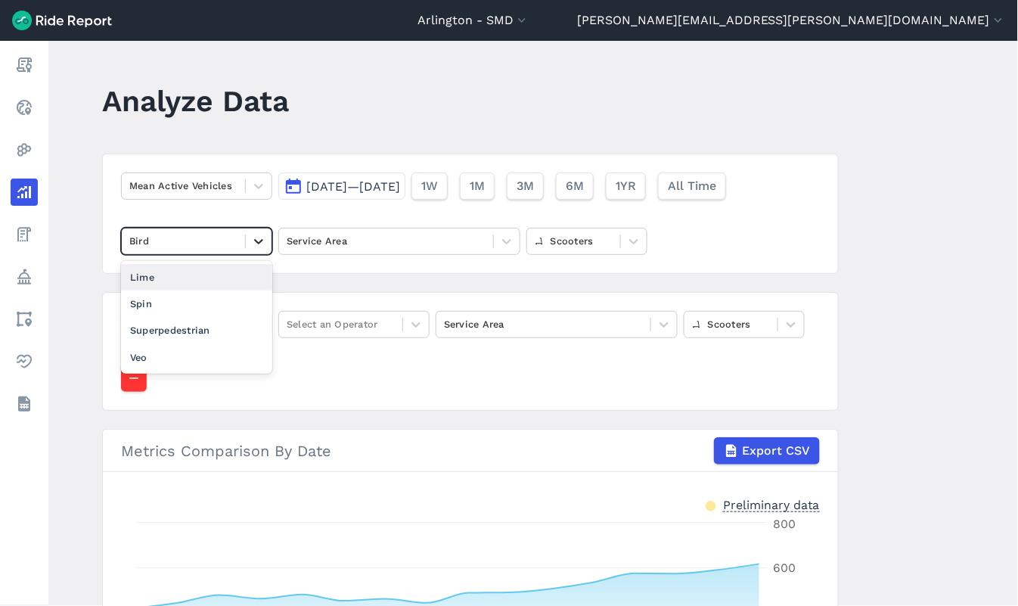
click at [255, 234] on icon at bounding box center [258, 241] width 15 height 15
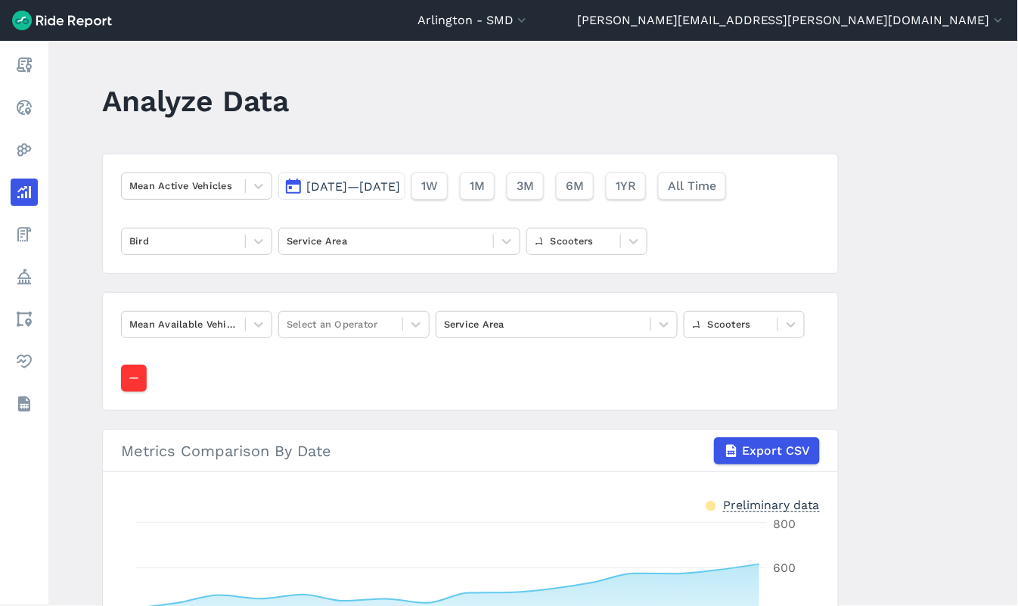
click at [324, 292] on div "Mean Available Vehicles Select an Operator Service Area Scooters" at bounding box center [470, 351] width 737 height 119
click at [255, 324] on icon at bounding box center [258, 324] width 15 height 15
click at [256, 324] on icon at bounding box center [258, 324] width 15 height 15
click at [381, 328] on div at bounding box center [341, 323] width 108 height 17
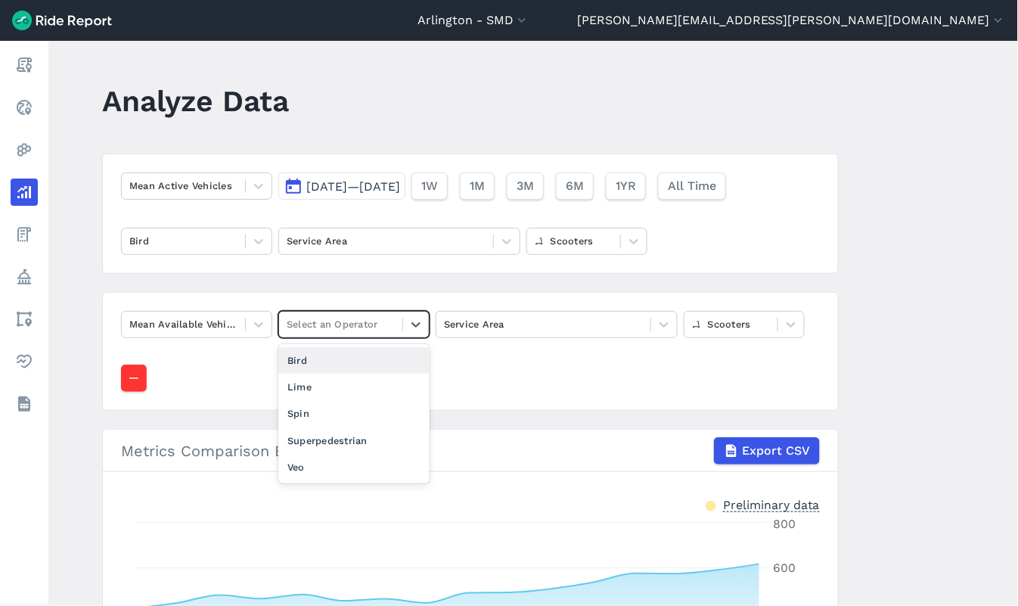
click at [348, 365] on div "Bird" at bounding box center [353, 360] width 151 height 26
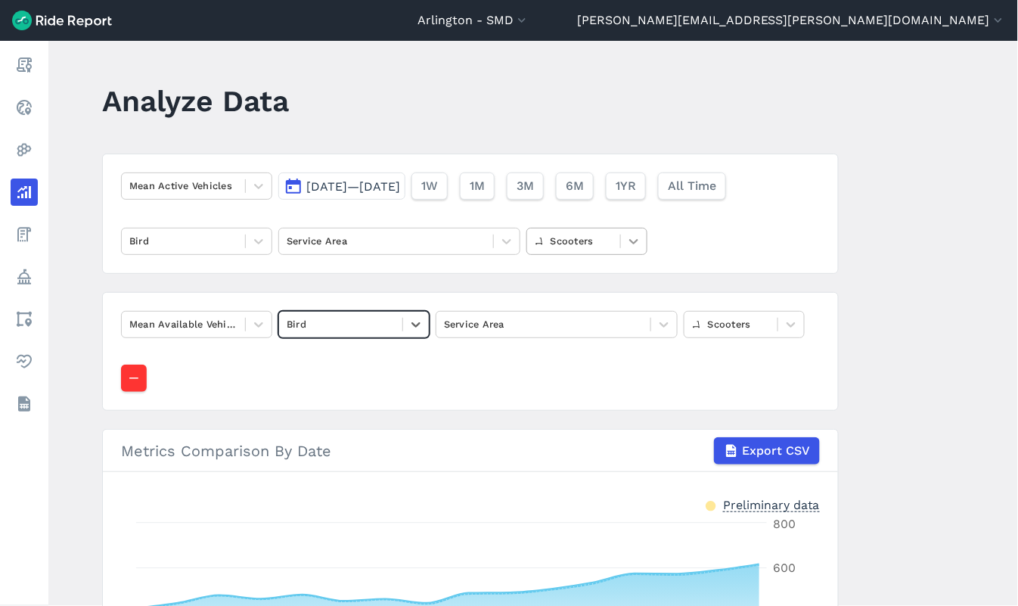
click at [628, 234] on icon at bounding box center [633, 241] width 15 height 15
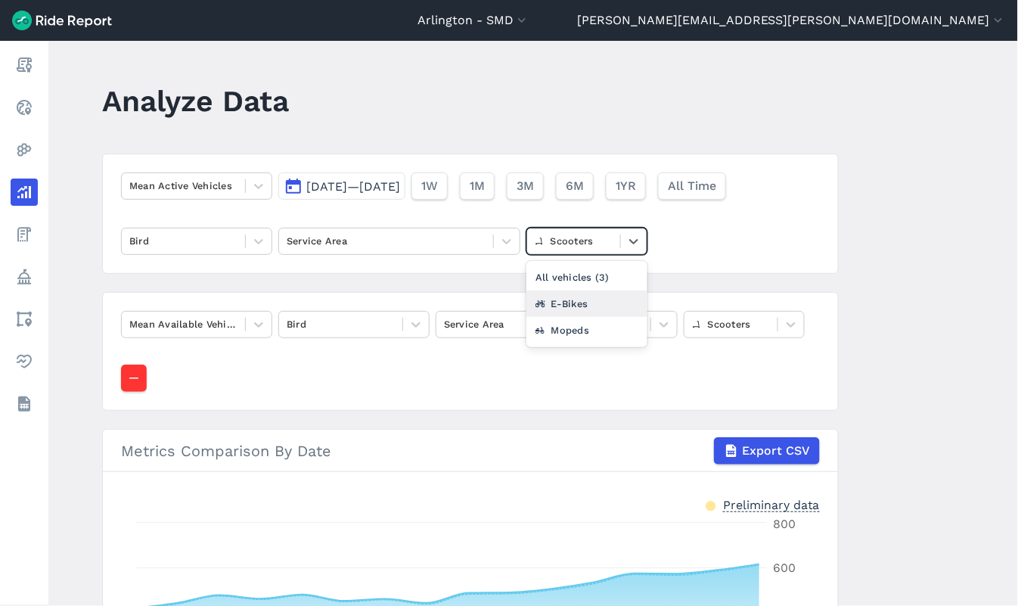
click at [587, 306] on div "E-Bikes" at bounding box center [586, 303] width 121 height 26
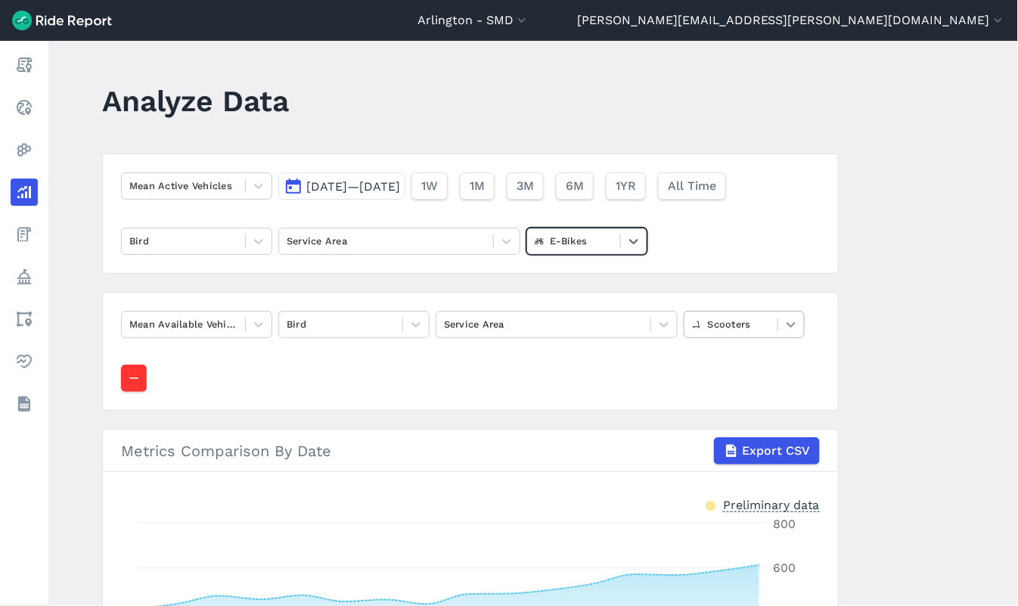
click at [778, 326] on div at bounding box center [791, 325] width 26 height 26
click at [635, 244] on icon at bounding box center [633, 241] width 15 height 15
click at [585, 327] on div "Scooters" at bounding box center [586, 330] width 121 height 26
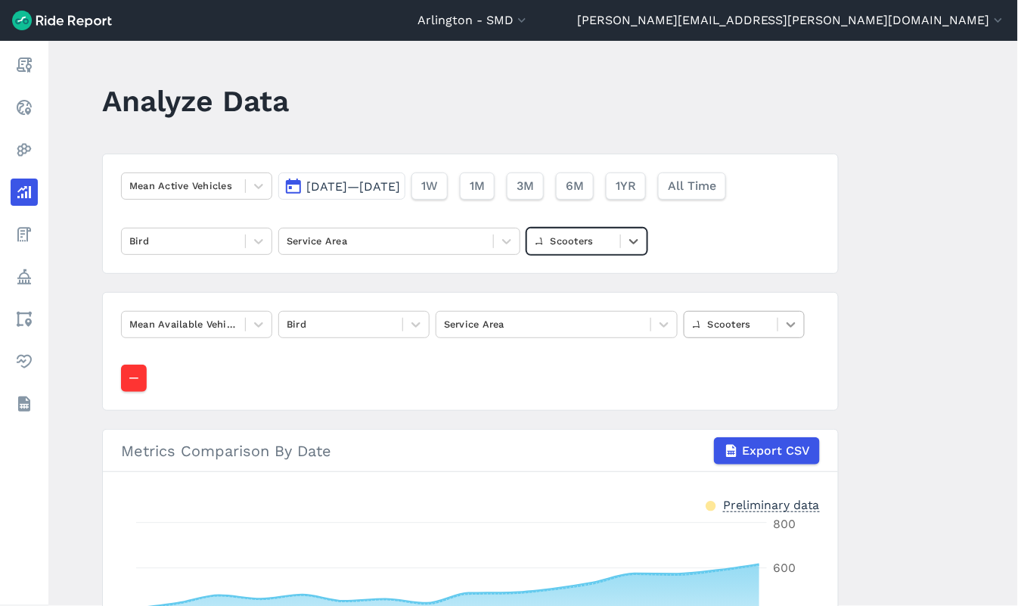
click at [783, 325] on icon at bounding box center [790, 324] width 15 height 15
click at [635, 190] on span "1YR" at bounding box center [625, 186] width 20 height 18
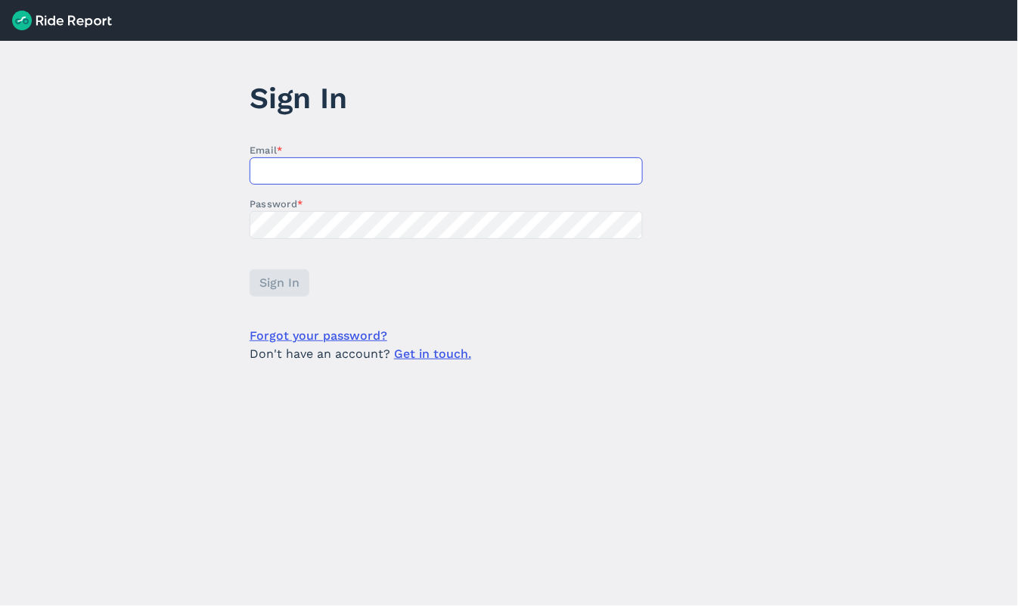
type input "David.Moskovitz@sharedmobilityarlington.com"
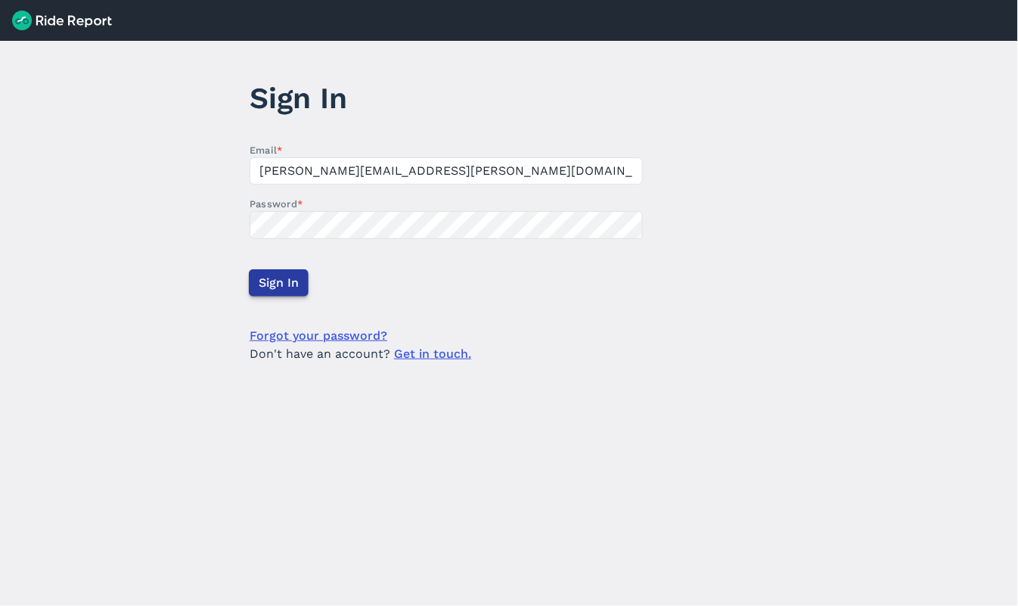
click at [287, 281] on span "Sign In" at bounding box center [279, 283] width 40 height 18
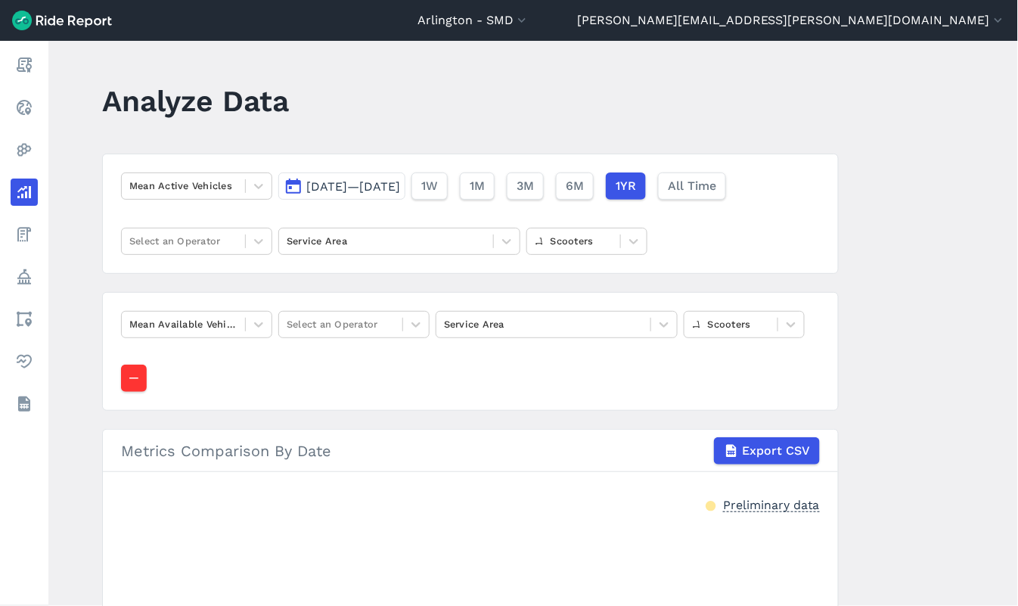
click at [405, 194] on button "Sep 16, 2024—Sep 15, 2025" at bounding box center [341, 185] width 127 height 27
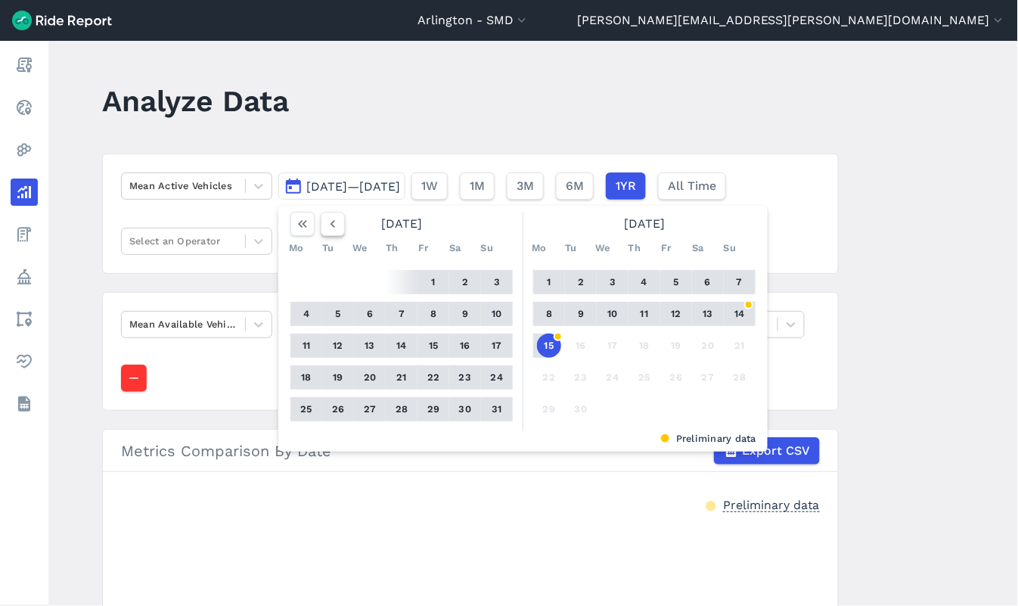
click at [328, 227] on icon "button" at bounding box center [332, 223] width 15 height 15
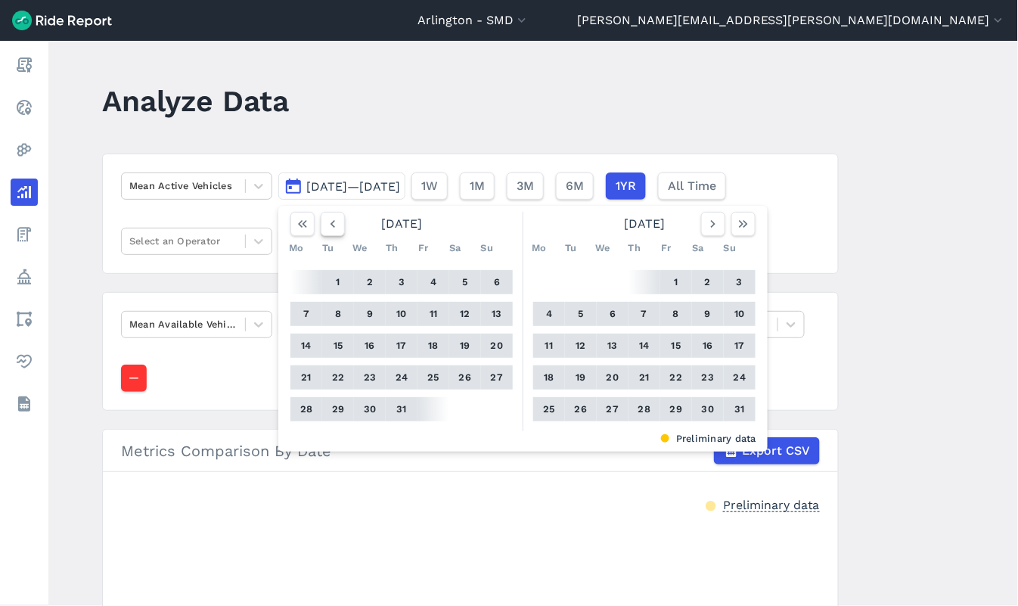
click at [328, 227] on icon "button" at bounding box center [332, 223] width 15 height 15
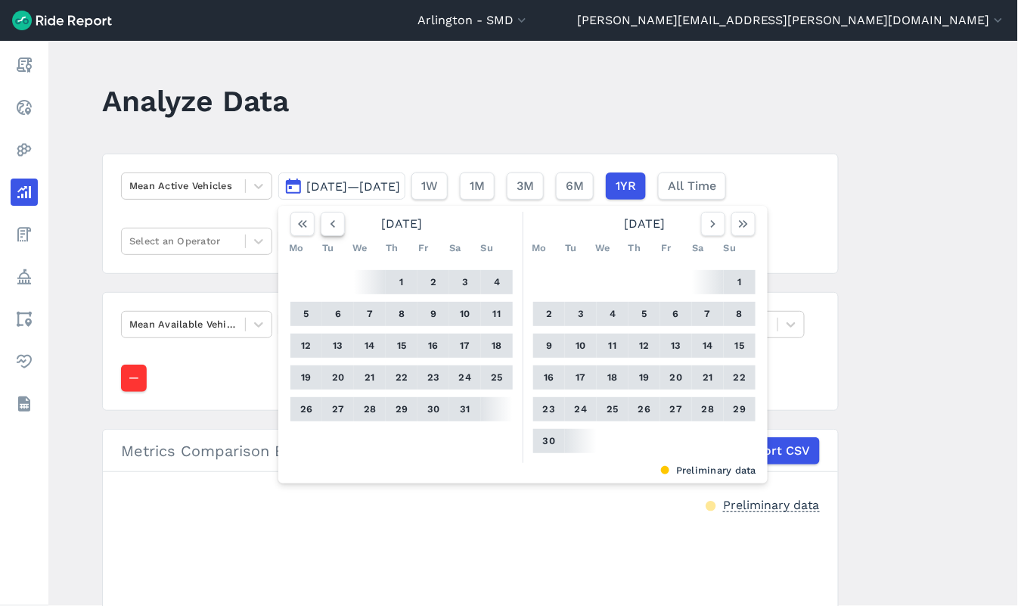
click at [328, 227] on icon "button" at bounding box center [332, 223] width 15 height 15
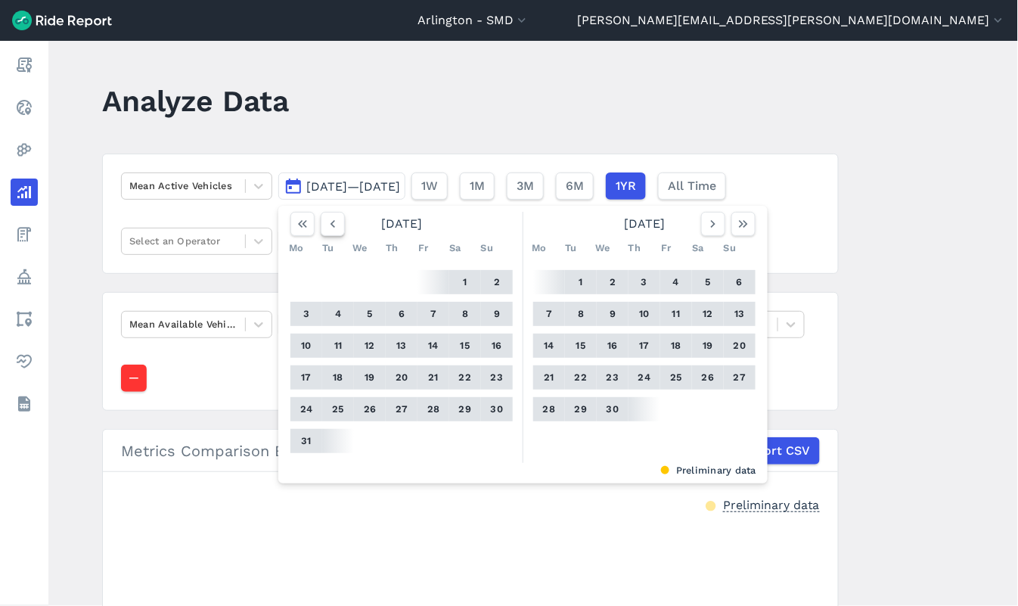
click at [328, 227] on icon "button" at bounding box center [332, 223] width 15 height 15
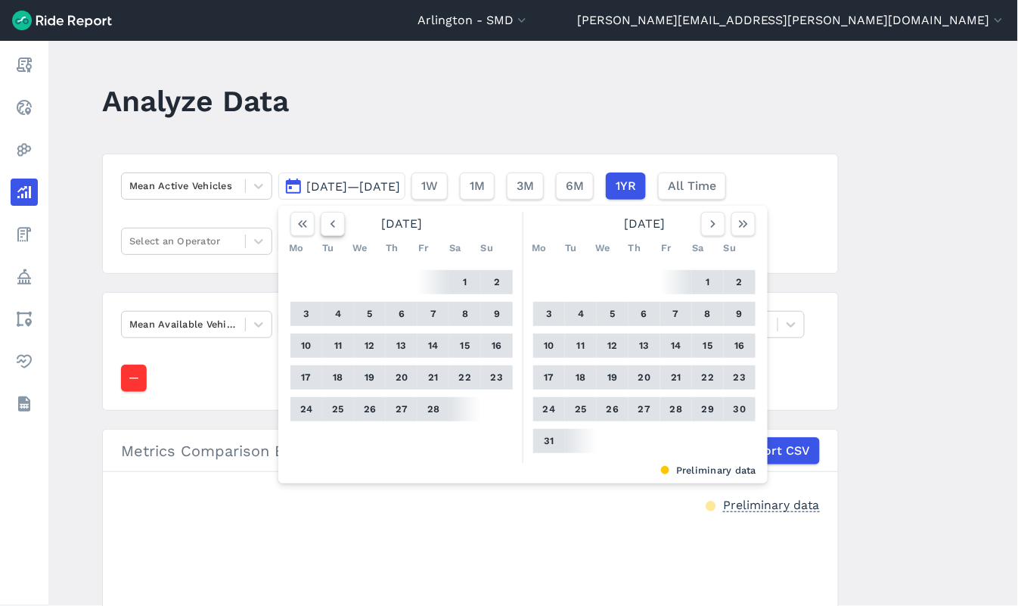
click at [328, 227] on icon "button" at bounding box center [332, 223] width 15 height 15
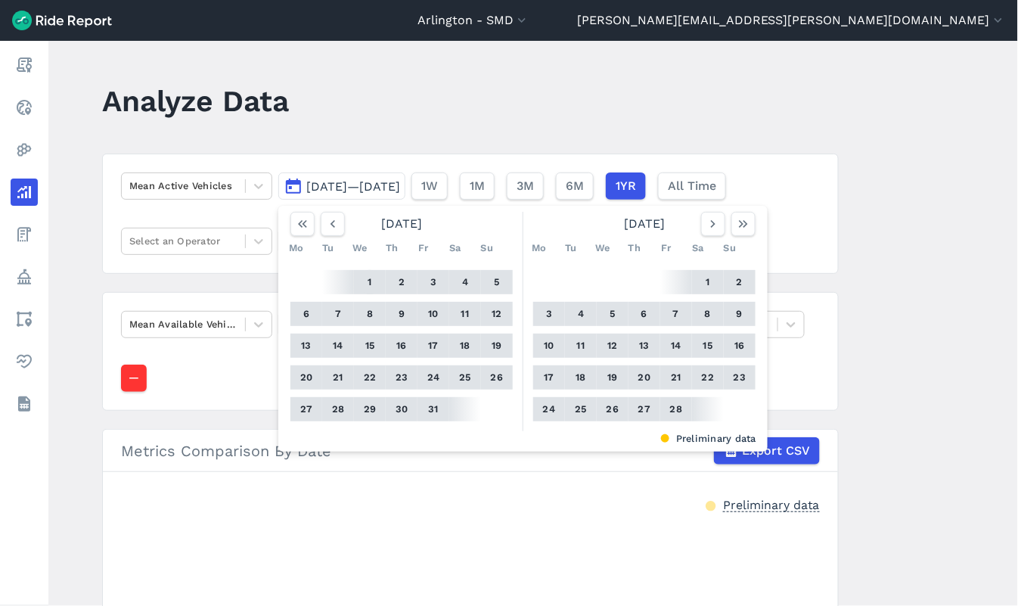
click at [367, 281] on button "1" at bounding box center [370, 282] width 24 height 24
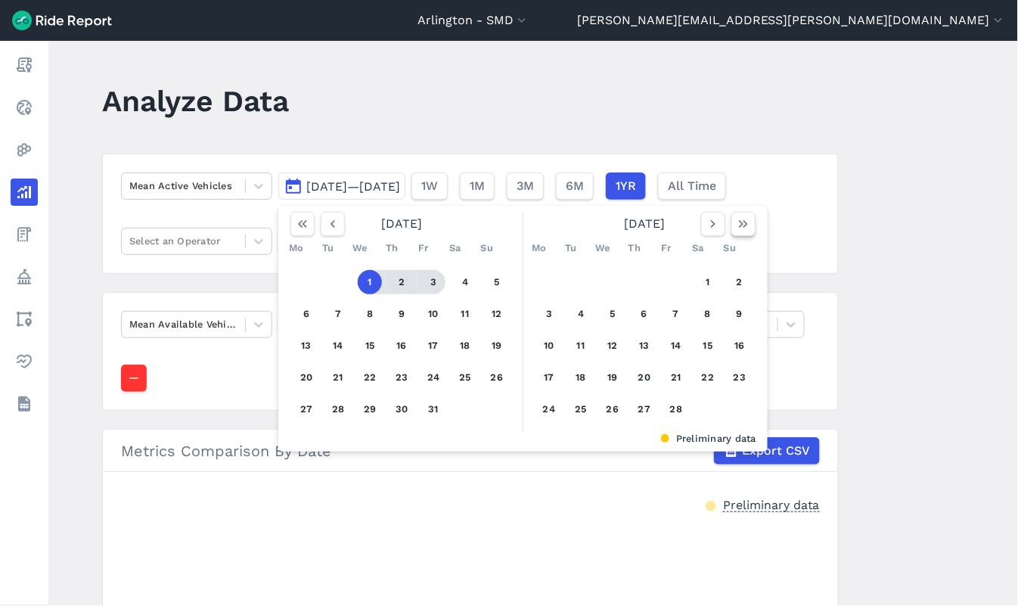
click at [745, 222] on icon "button" at bounding box center [743, 223] width 15 height 15
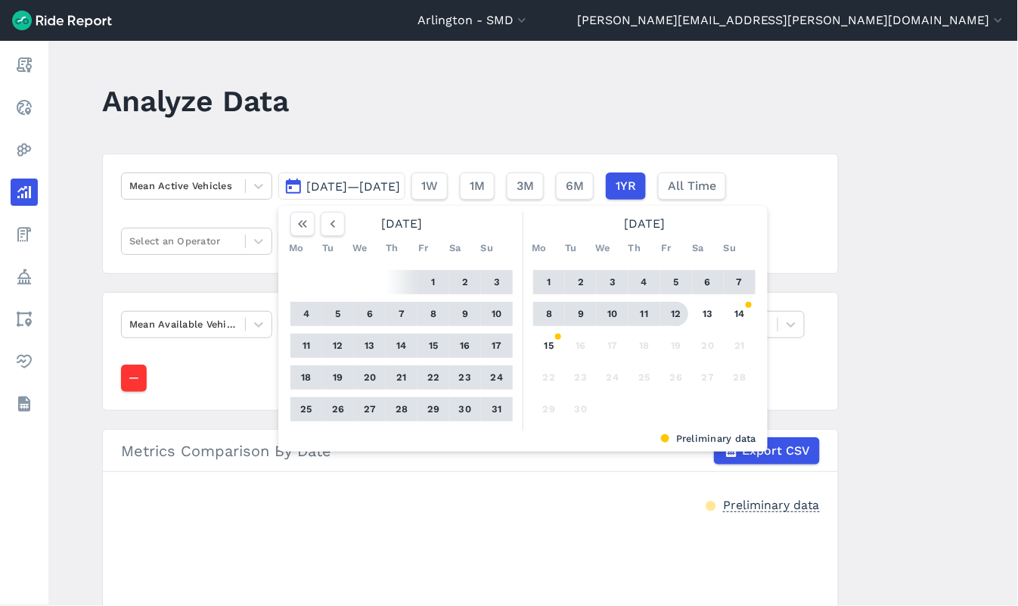
click at [679, 312] on button "12" at bounding box center [676, 314] width 24 height 24
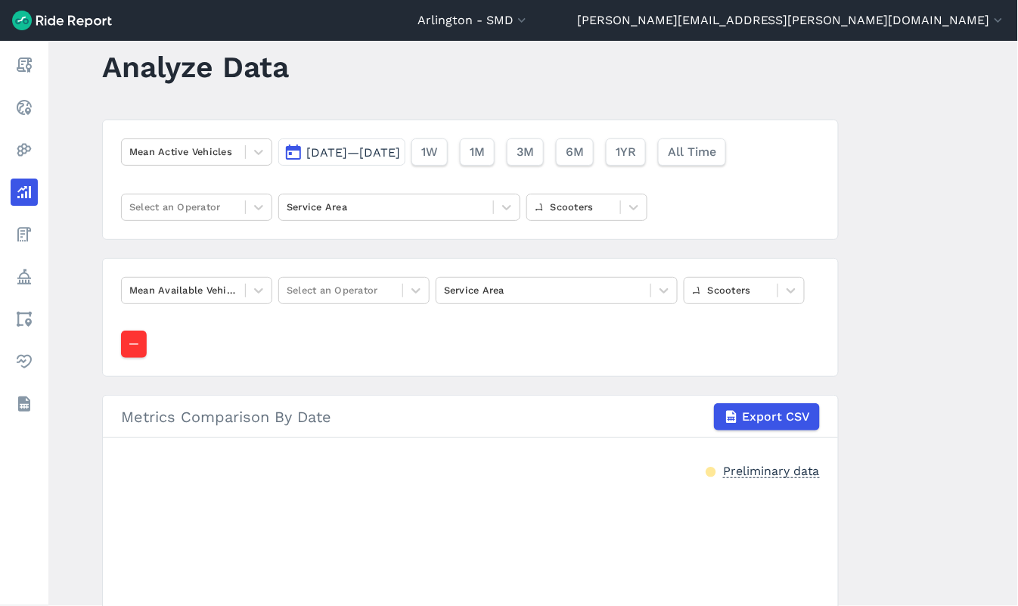
scroll to position [8, 0]
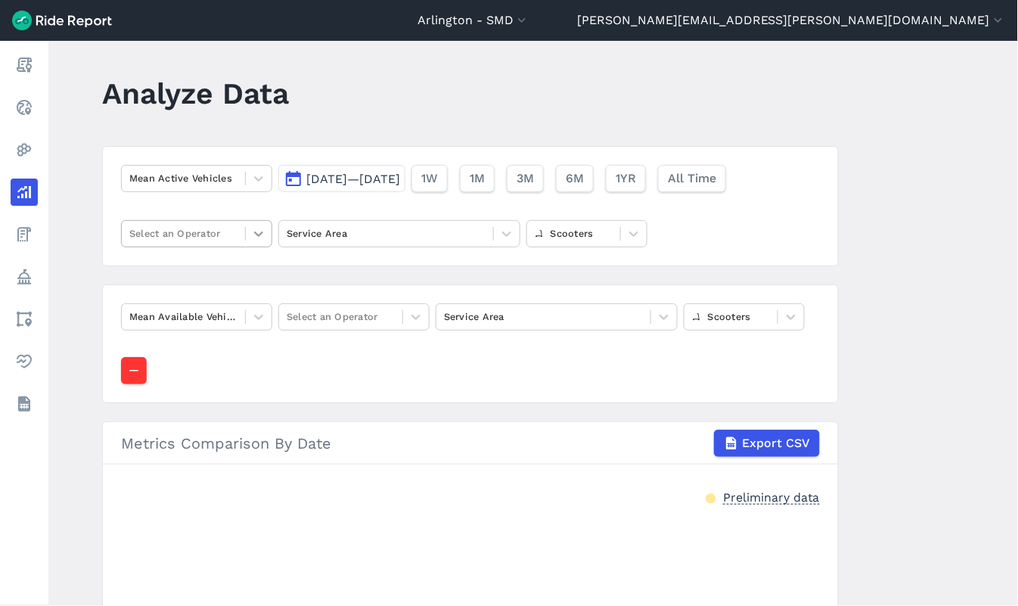
click at [259, 230] on icon at bounding box center [258, 233] width 15 height 15
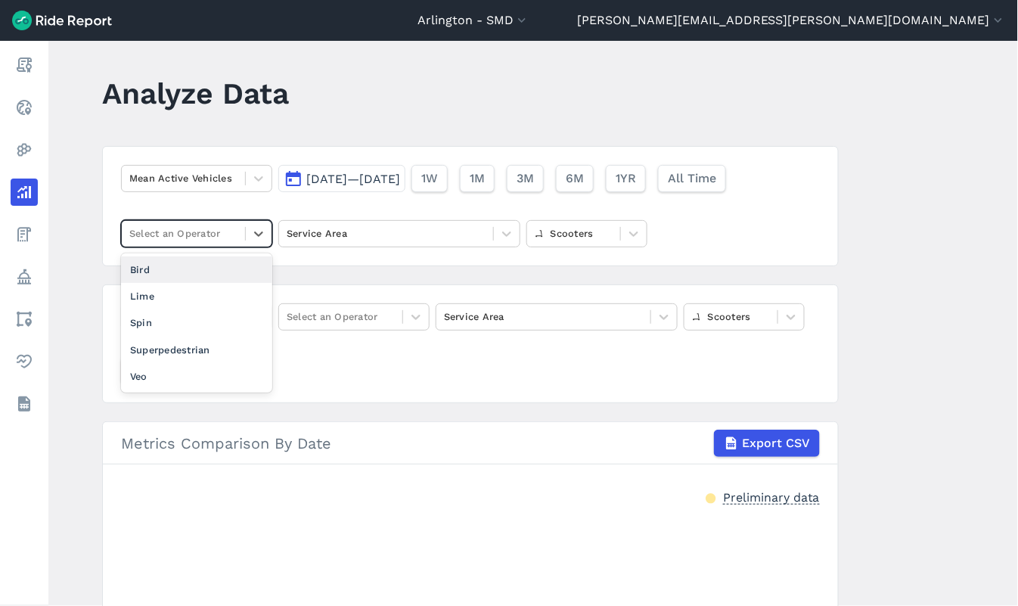
click at [253, 261] on div "Bird" at bounding box center [196, 269] width 151 height 26
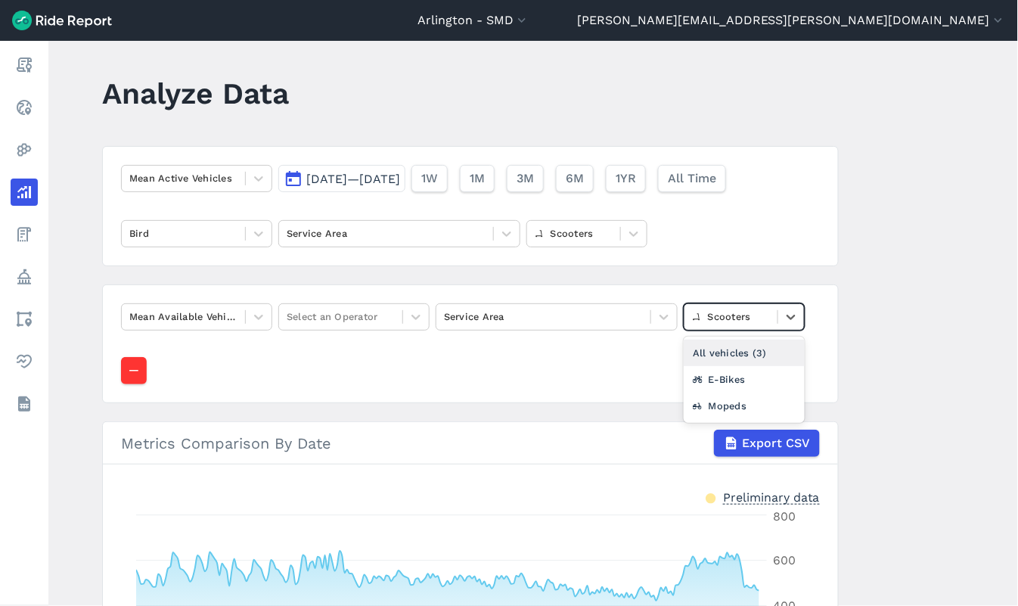
click at [762, 321] on div at bounding box center [731, 316] width 78 height 17
click at [732, 388] on div "E-Bikes" at bounding box center [744, 379] width 121 height 26
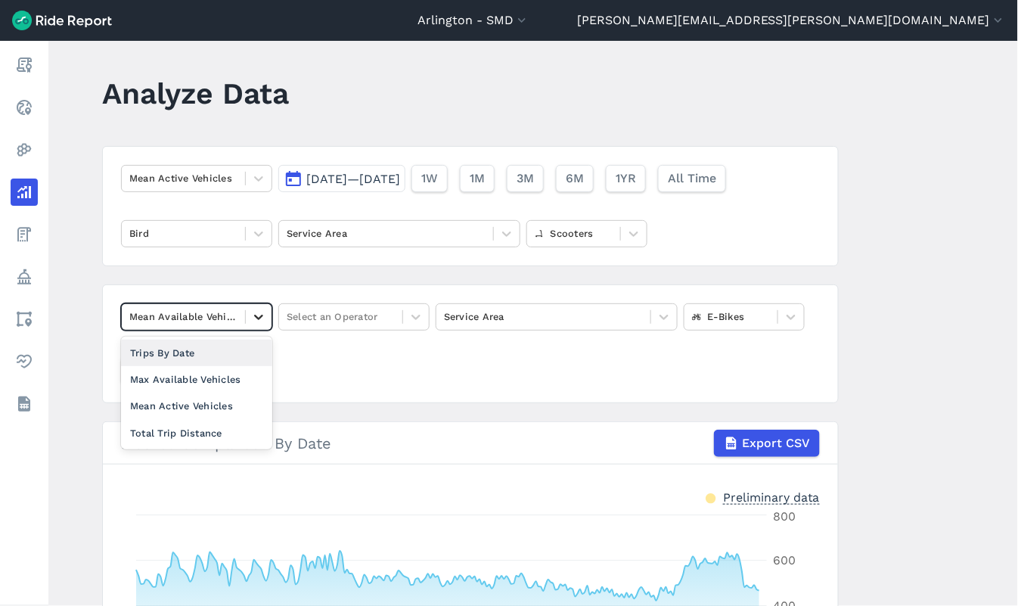
click at [254, 320] on icon at bounding box center [258, 316] width 15 height 15
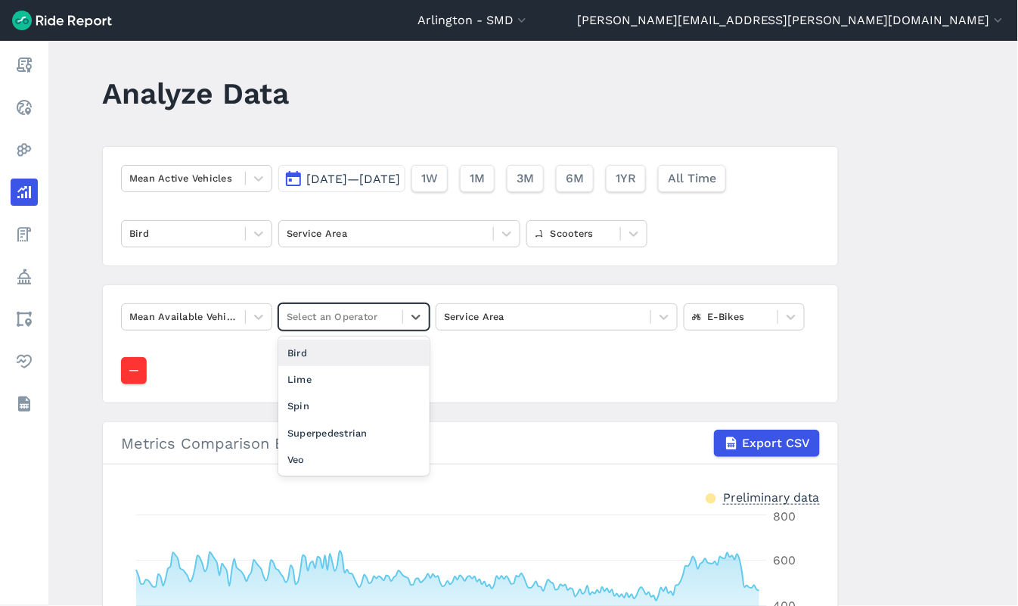
click at [349, 320] on div at bounding box center [341, 316] width 108 height 17
click at [348, 349] on div "Bird" at bounding box center [353, 353] width 151 height 26
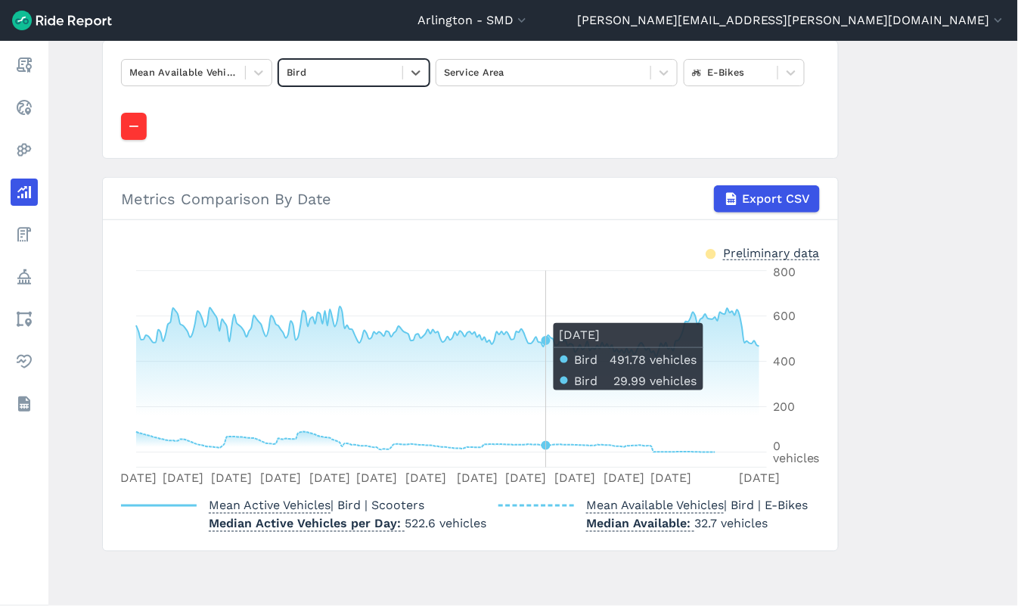
scroll to position [259, 0]
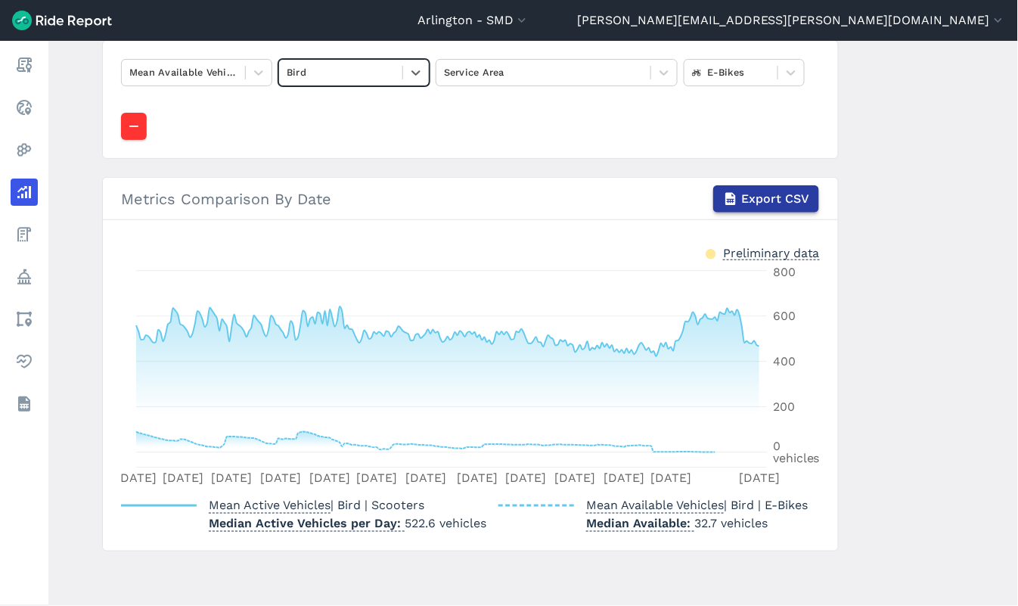
click at [747, 190] on span "Export CSV" at bounding box center [775, 199] width 68 height 18
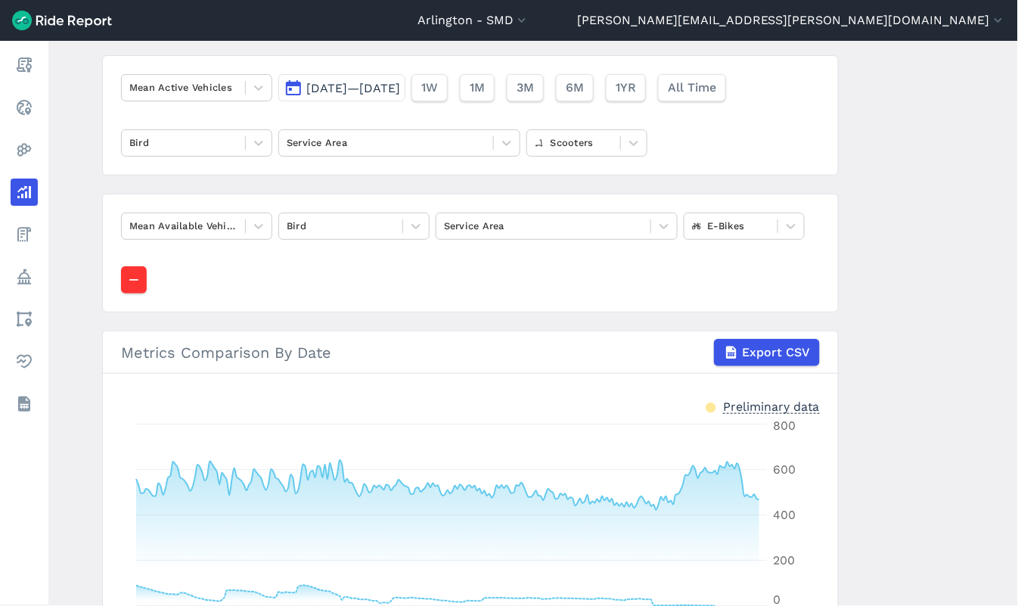
scroll to position [92, 0]
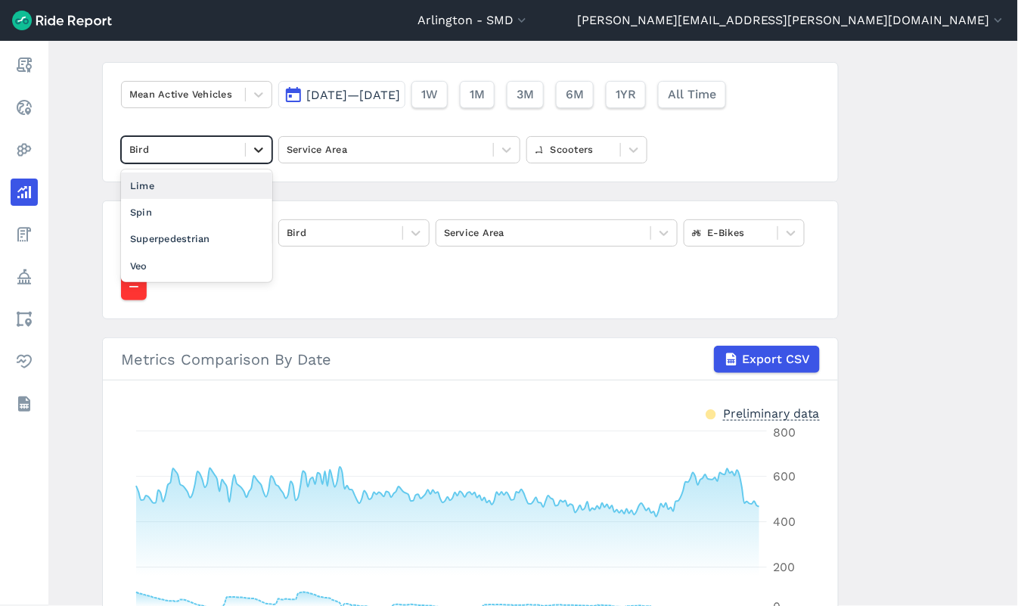
click at [251, 150] on icon at bounding box center [258, 149] width 15 height 15
click at [230, 209] on div "Spin" at bounding box center [196, 212] width 151 height 26
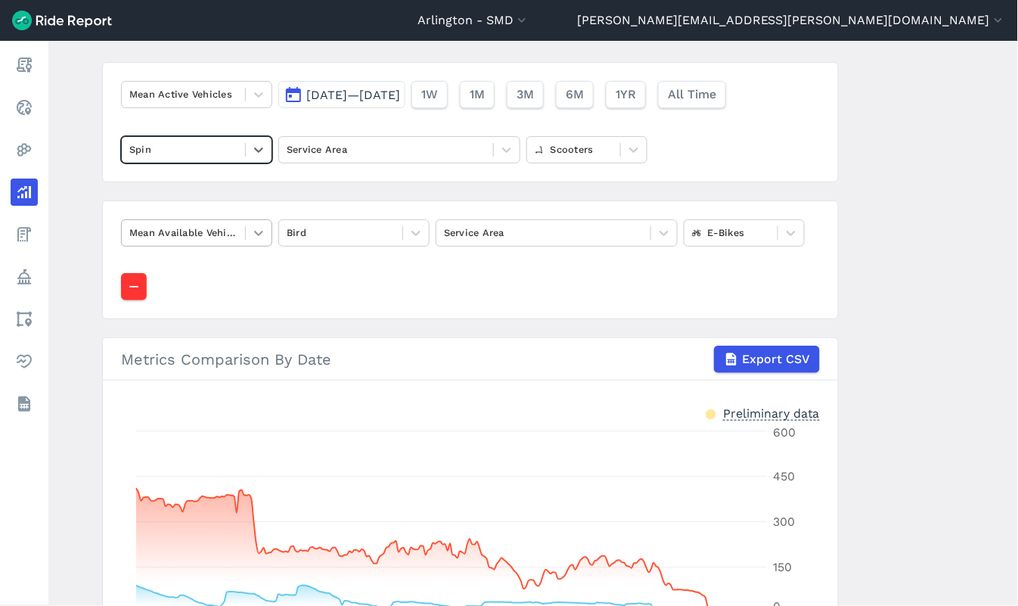
click at [268, 236] on div at bounding box center [259, 233] width 26 height 26
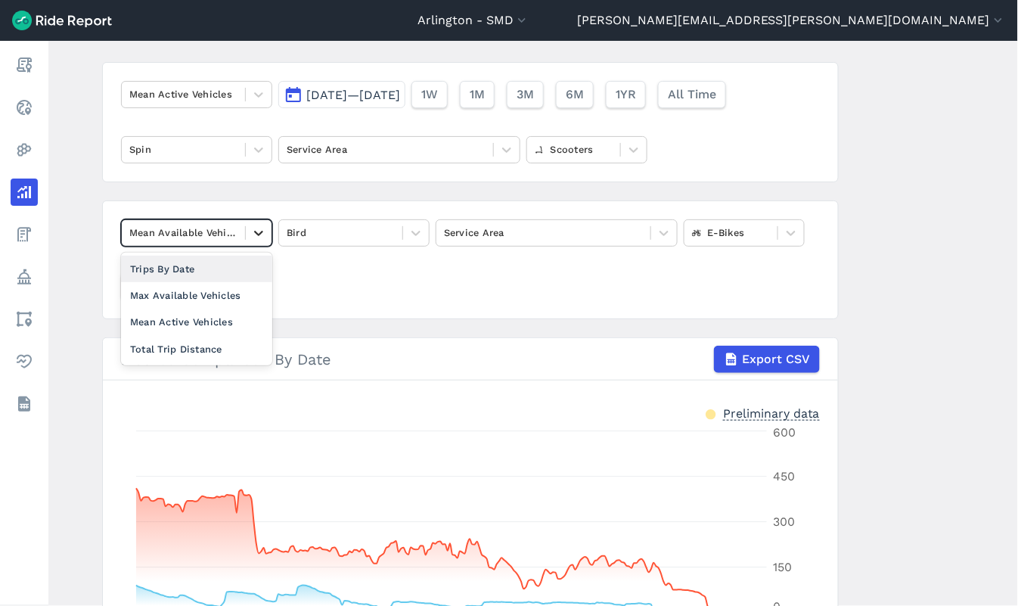
click at [259, 235] on icon at bounding box center [258, 232] width 15 height 15
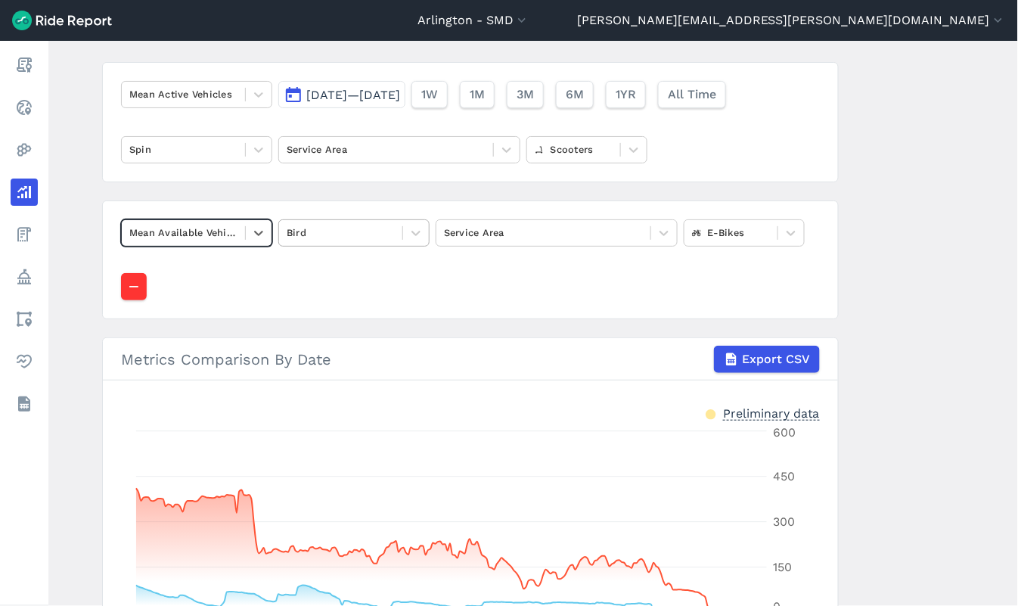
click at [345, 237] on div at bounding box center [341, 232] width 108 height 17
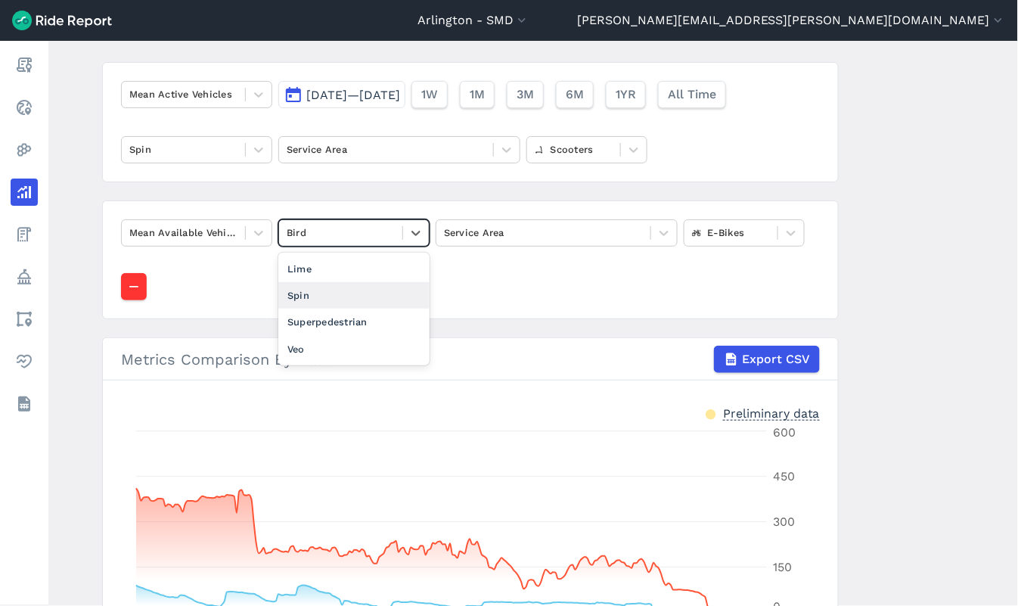
click at [327, 296] on div "Spin" at bounding box center [353, 295] width 151 height 26
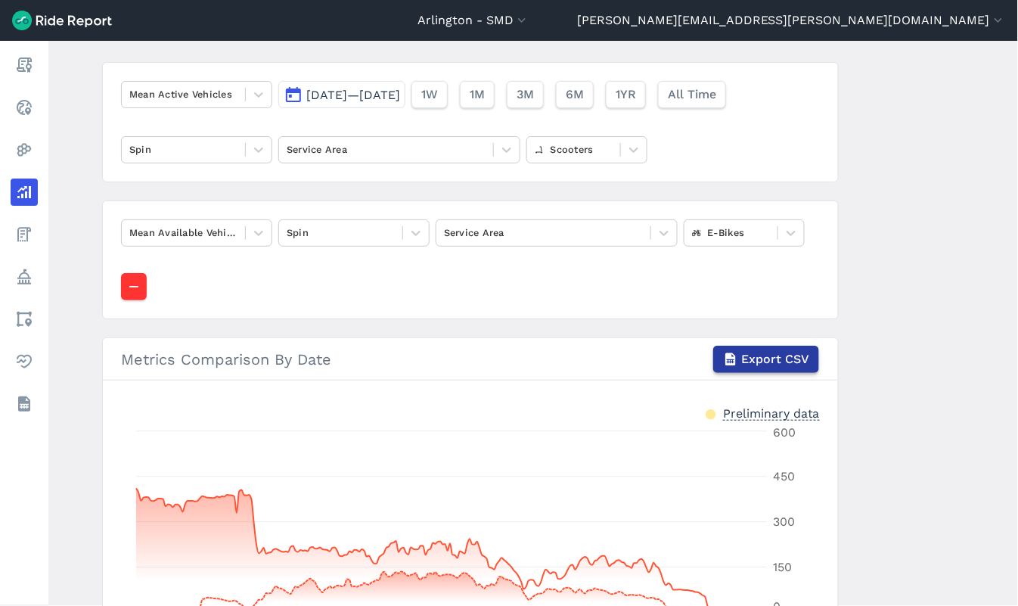
click at [754, 358] on span "Export CSV" at bounding box center [775, 359] width 68 height 18
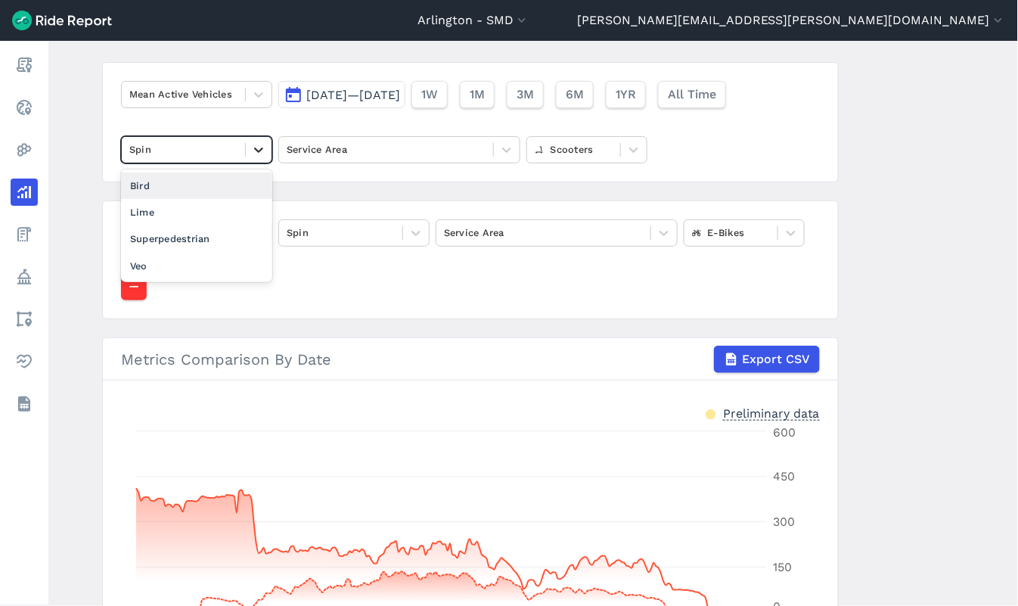
click at [256, 148] on icon at bounding box center [258, 149] width 15 height 15
click at [220, 208] on div "Lime" at bounding box center [196, 212] width 151 height 26
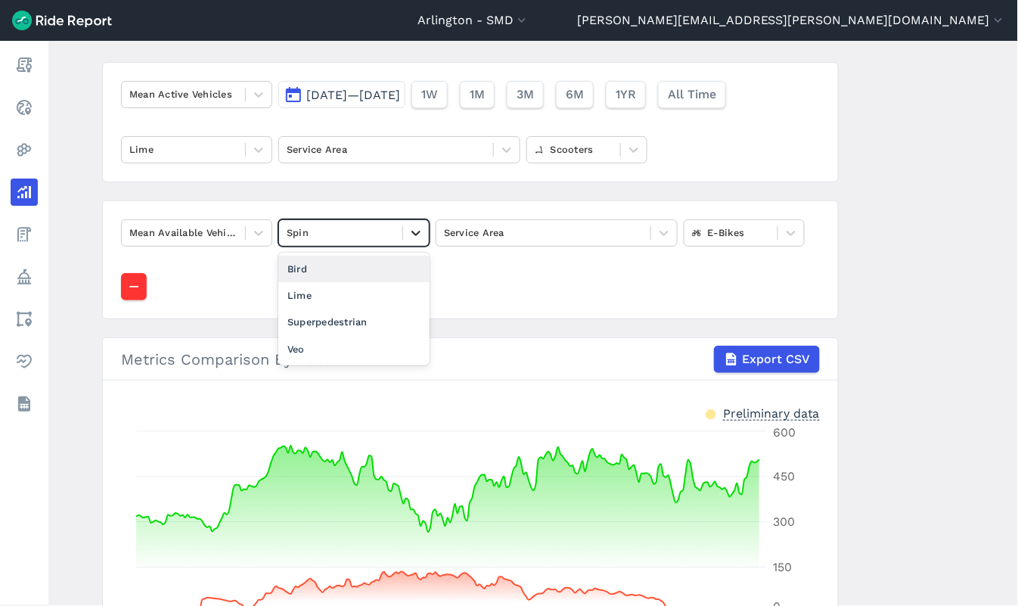
click at [405, 231] on div at bounding box center [416, 233] width 26 height 26
click at [391, 291] on div "Lime" at bounding box center [353, 295] width 151 height 26
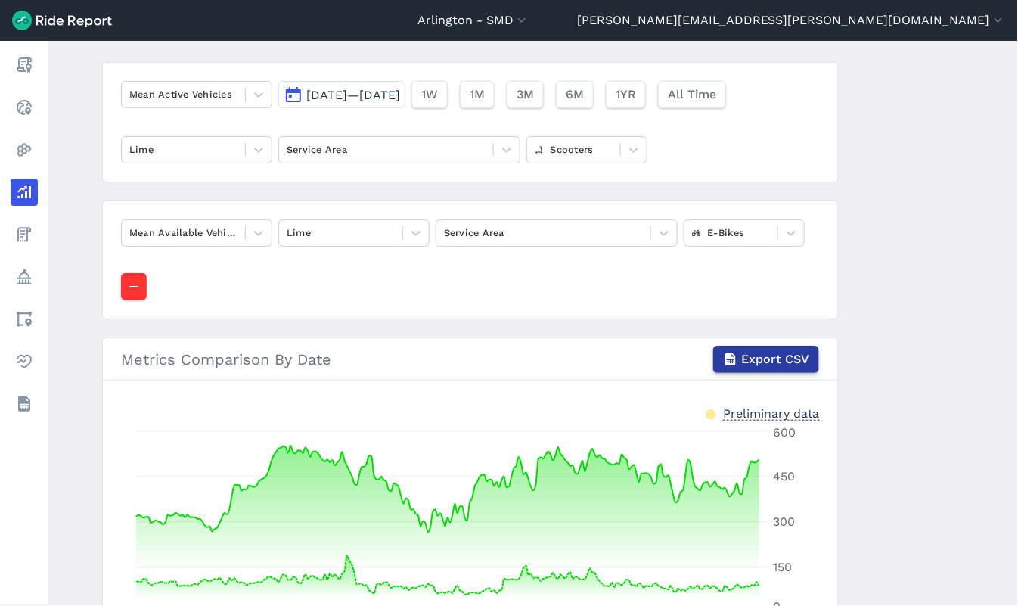
click at [749, 358] on span "Export CSV" at bounding box center [775, 359] width 68 height 18
